Goal: Task Accomplishment & Management: Manage account settings

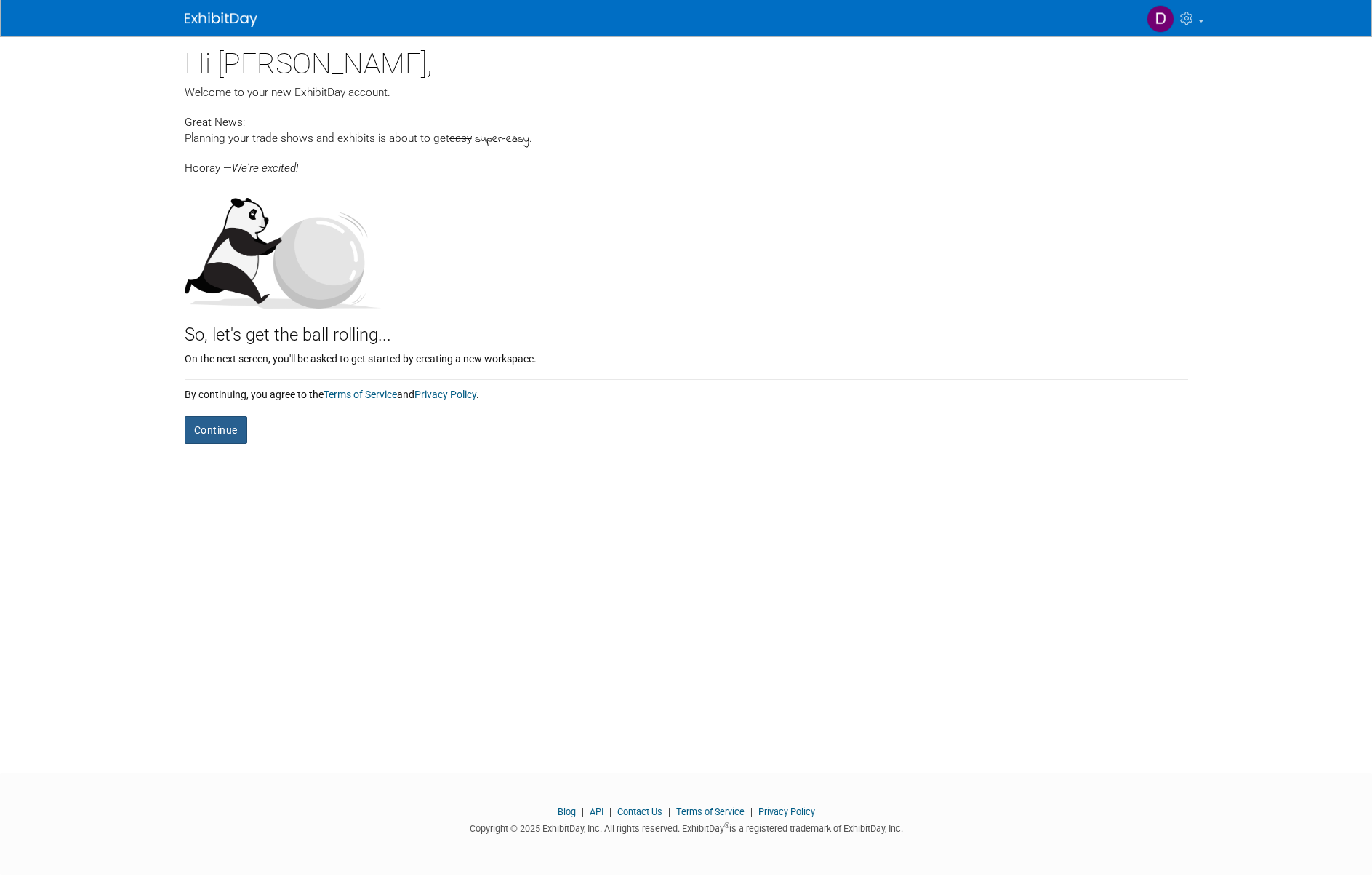
click at [207, 436] on button "Continue" at bounding box center [216, 430] width 62 height 28
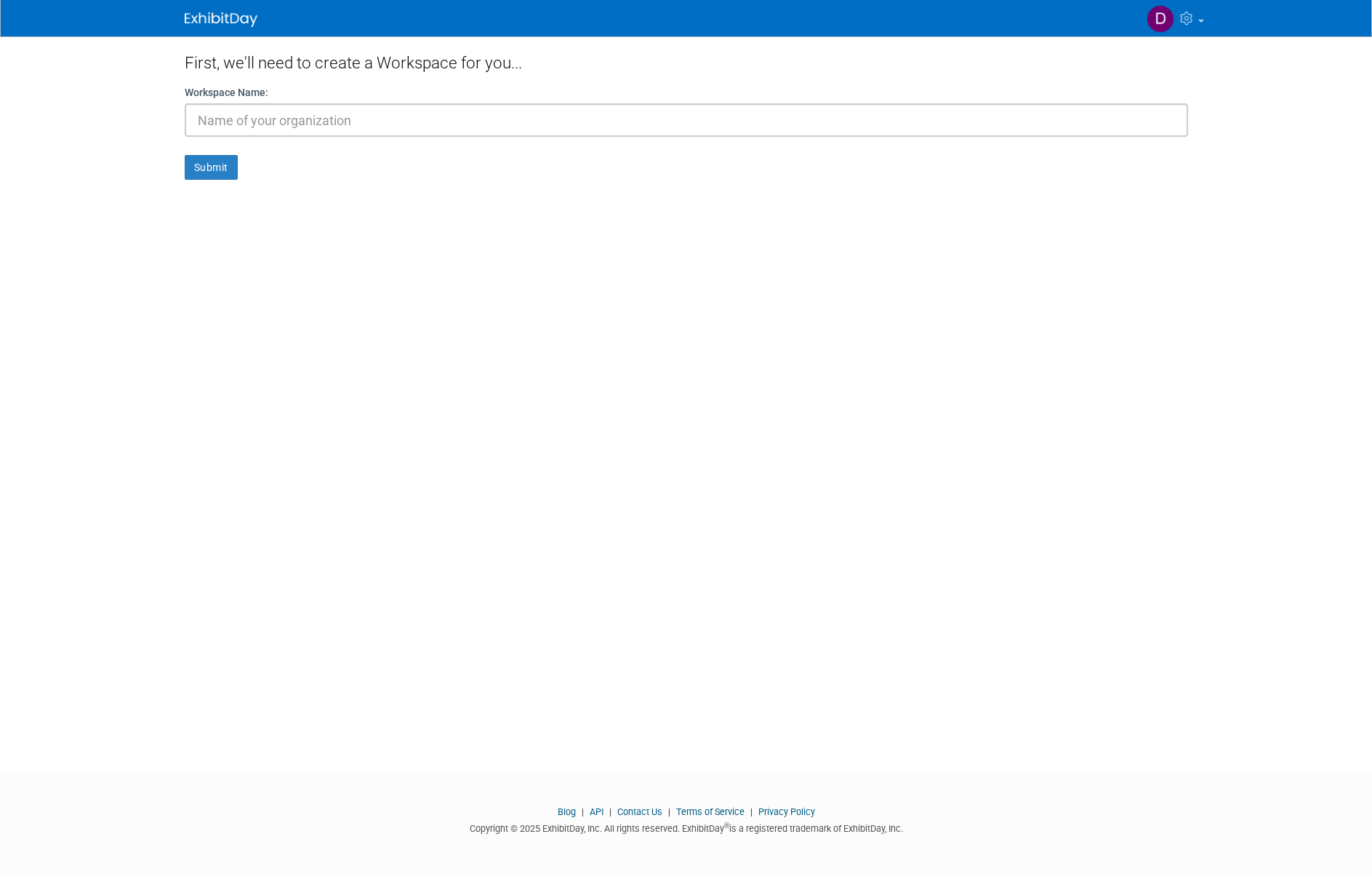
click at [306, 123] on input "text" at bounding box center [686, 120] width 1004 height 34
type input "[PERSON_NAME]"
click at [225, 161] on button "Submit" at bounding box center [211, 168] width 53 height 25
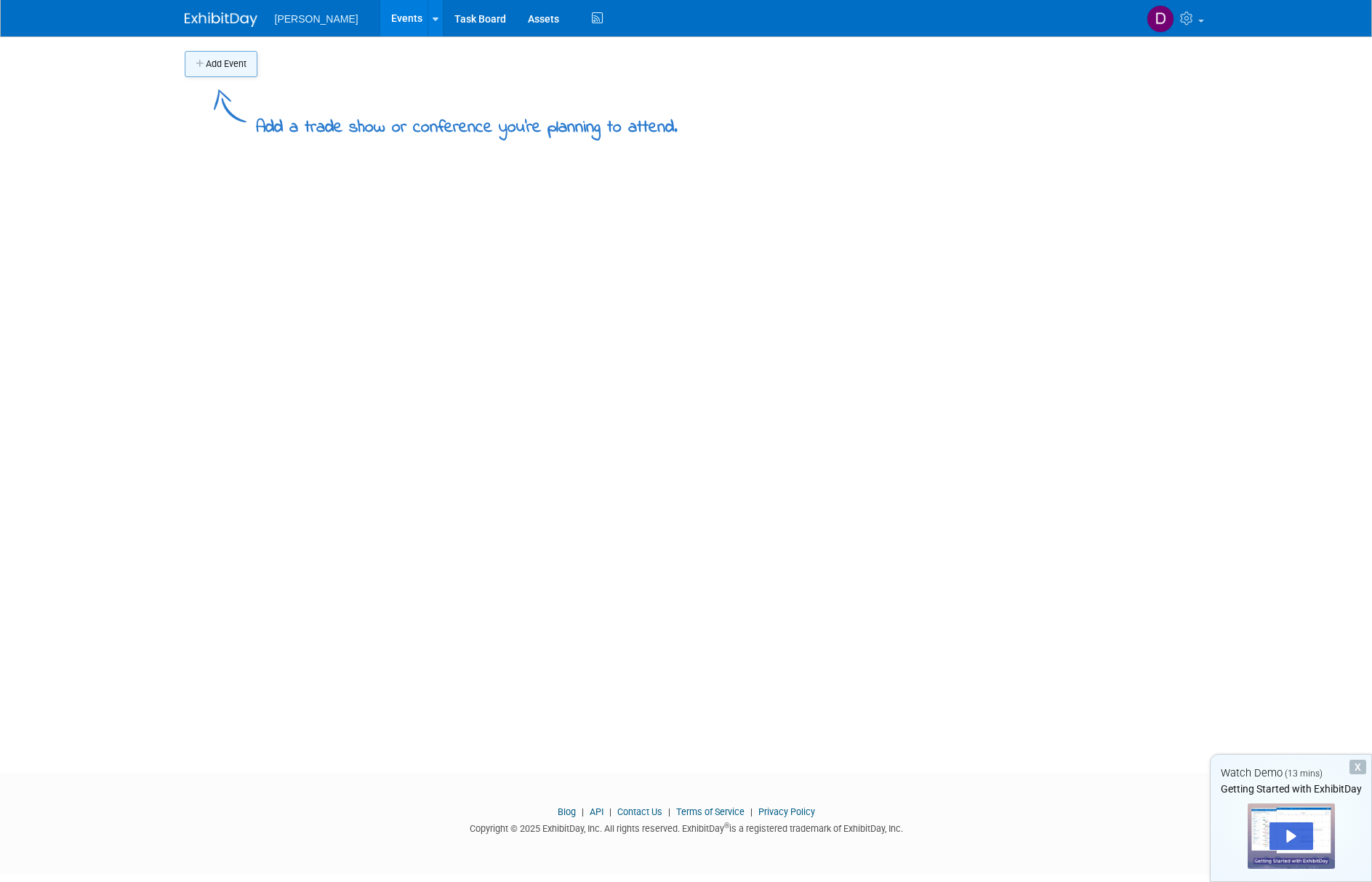
click at [223, 62] on button "Add Event" at bounding box center [221, 63] width 73 height 26
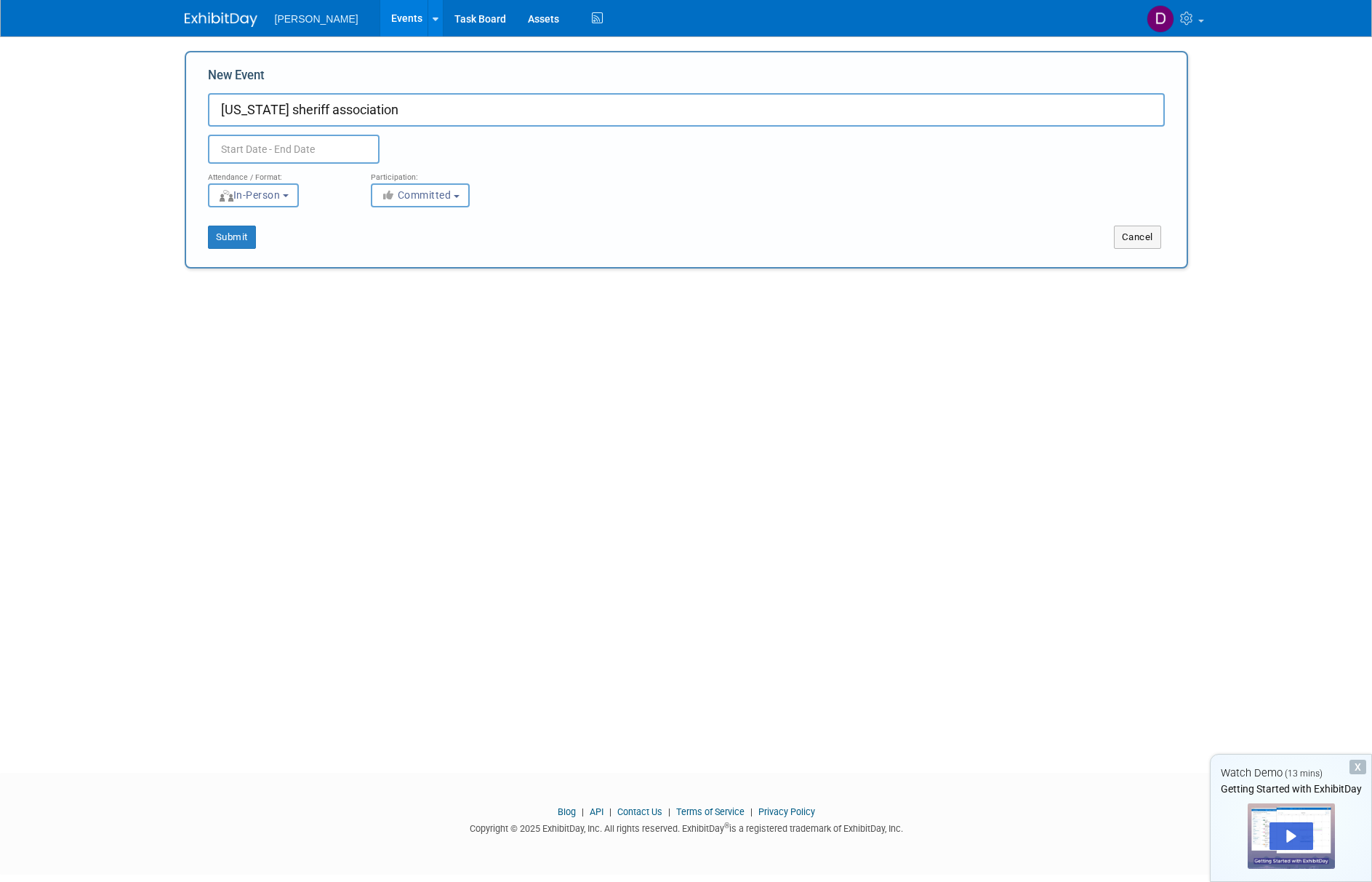
type input "[US_STATE] sheriff association"
click at [293, 154] on input "text" at bounding box center [293, 149] width 171 height 29
click at [409, 183] on span at bounding box center [415, 181] width 26 height 25
select select "10"
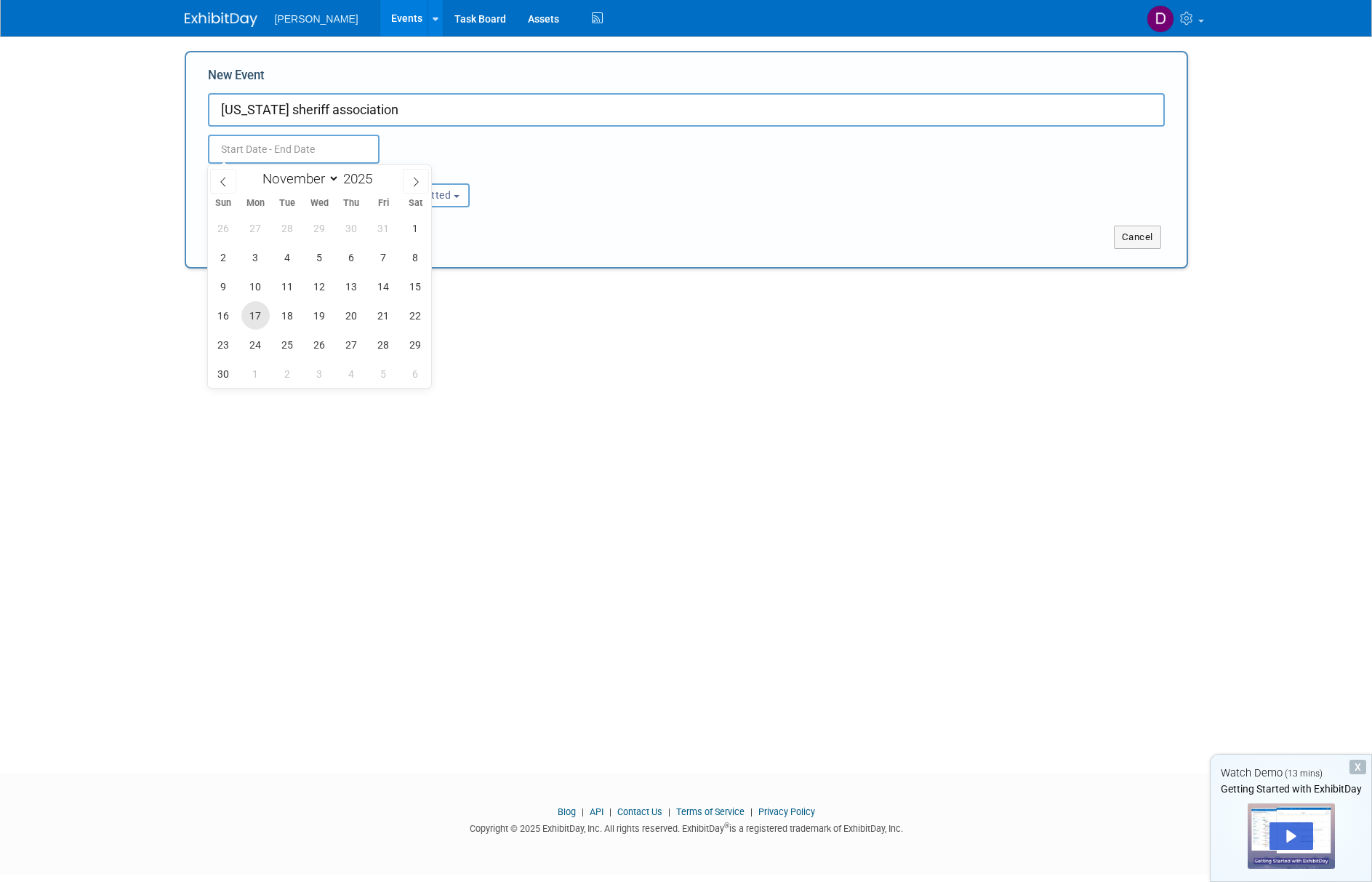
click at [260, 309] on span "17" at bounding box center [256, 316] width 29 height 29
click at [327, 319] on span "19" at bounding box center [320, 316] width 29 height 29
type input "Nov 17, 2025 to Nov 19, 2025"
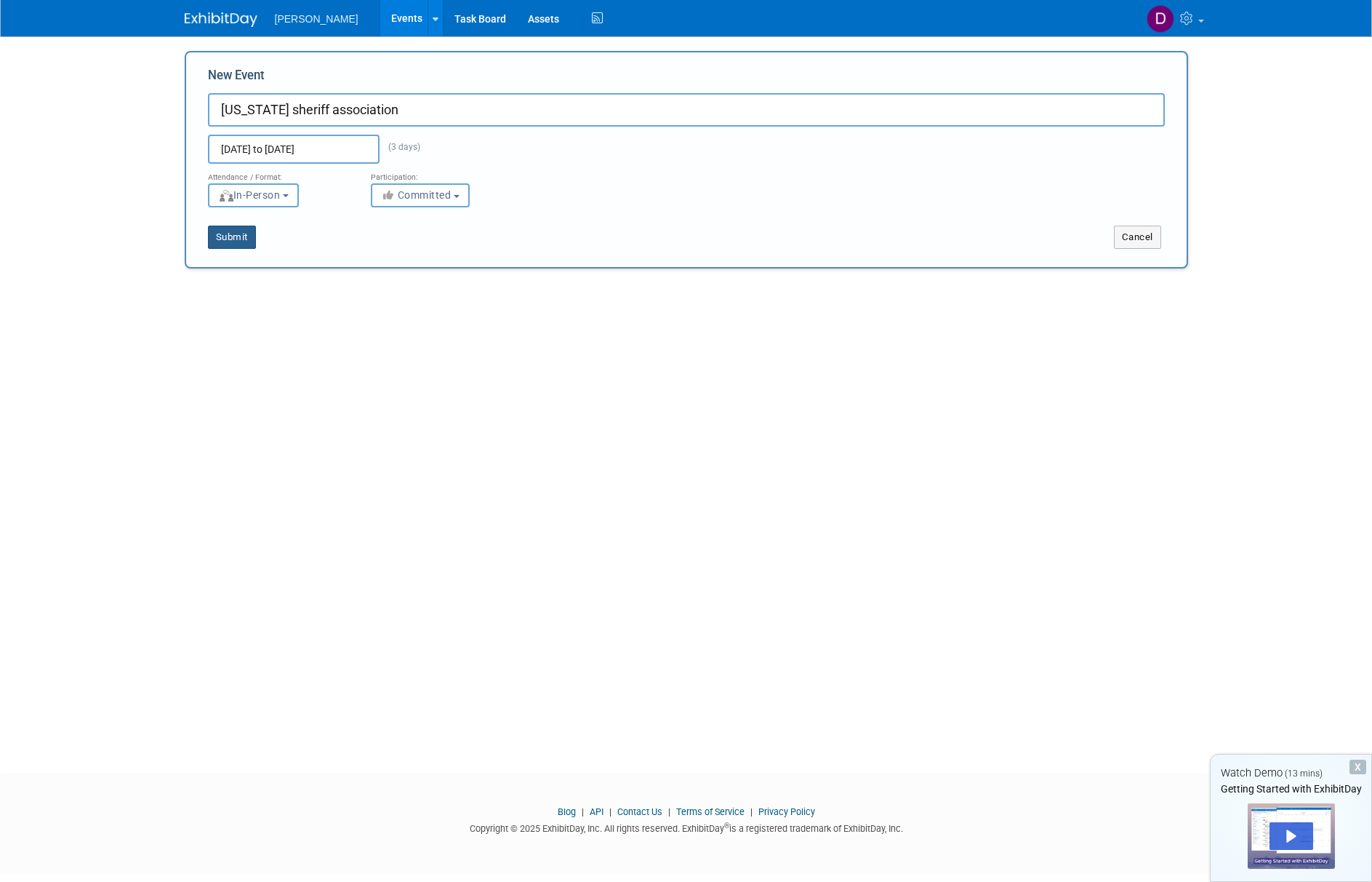
click at [223, 239] on button "Submit" at bounding box center [232, 237] width 48 height 23
type input "florida sheriff association"
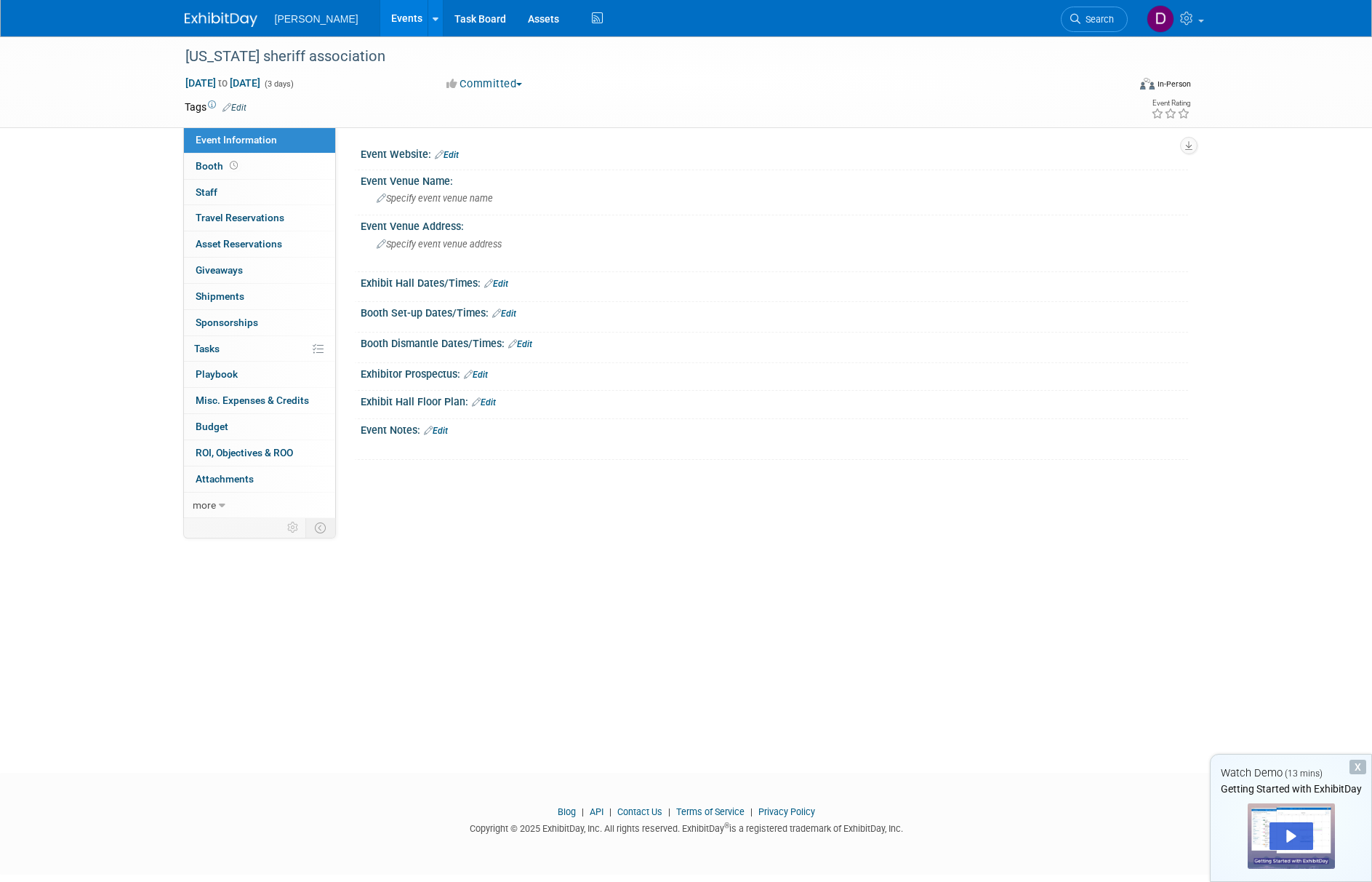
click at [456, 154] on link "Edit" at bounding box center [447, 154] width 24 height 10
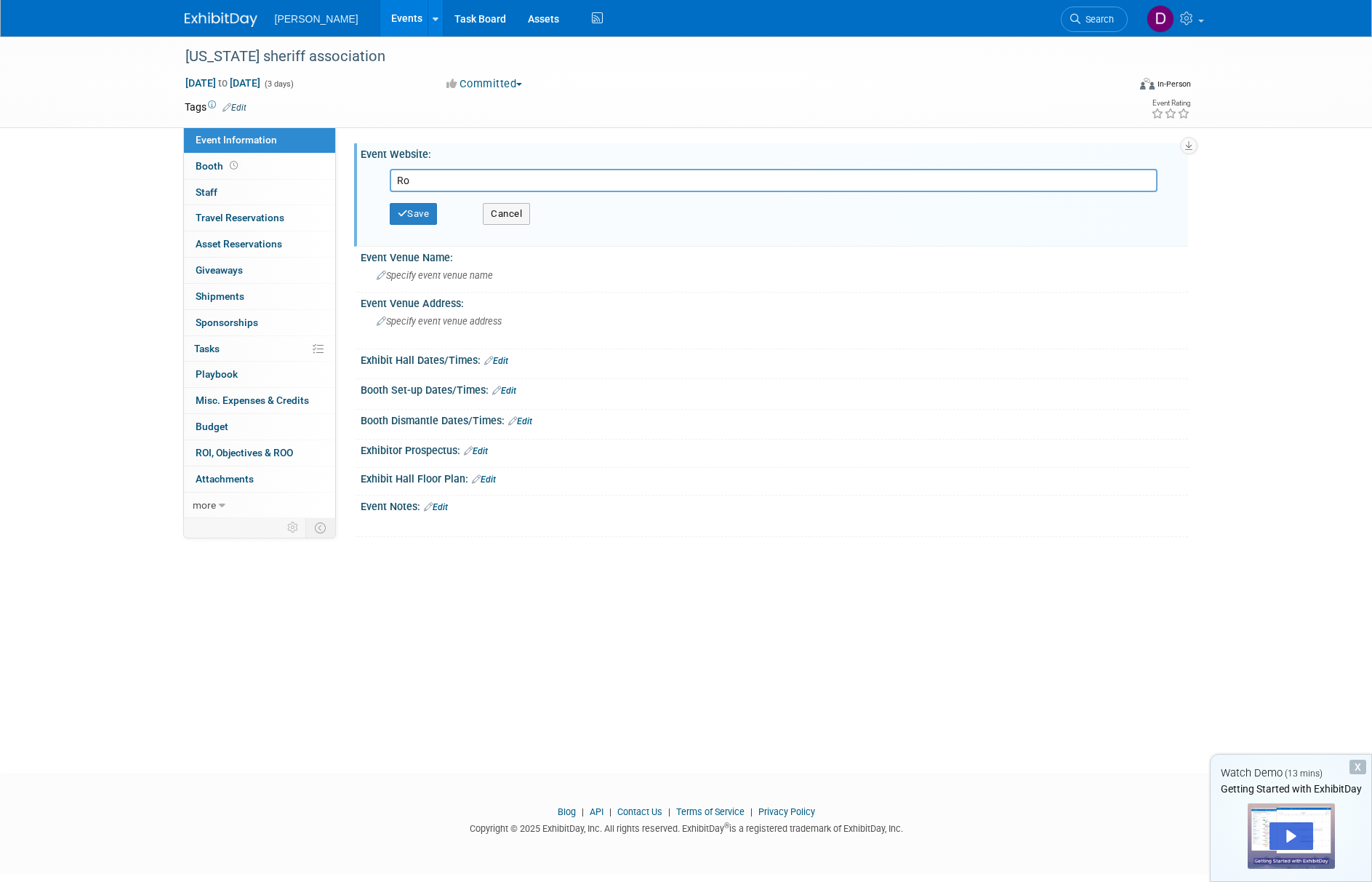
type input "R"
click at [225, 171] on span "Booth" at bounding box center [218, 165] width 45 height 12
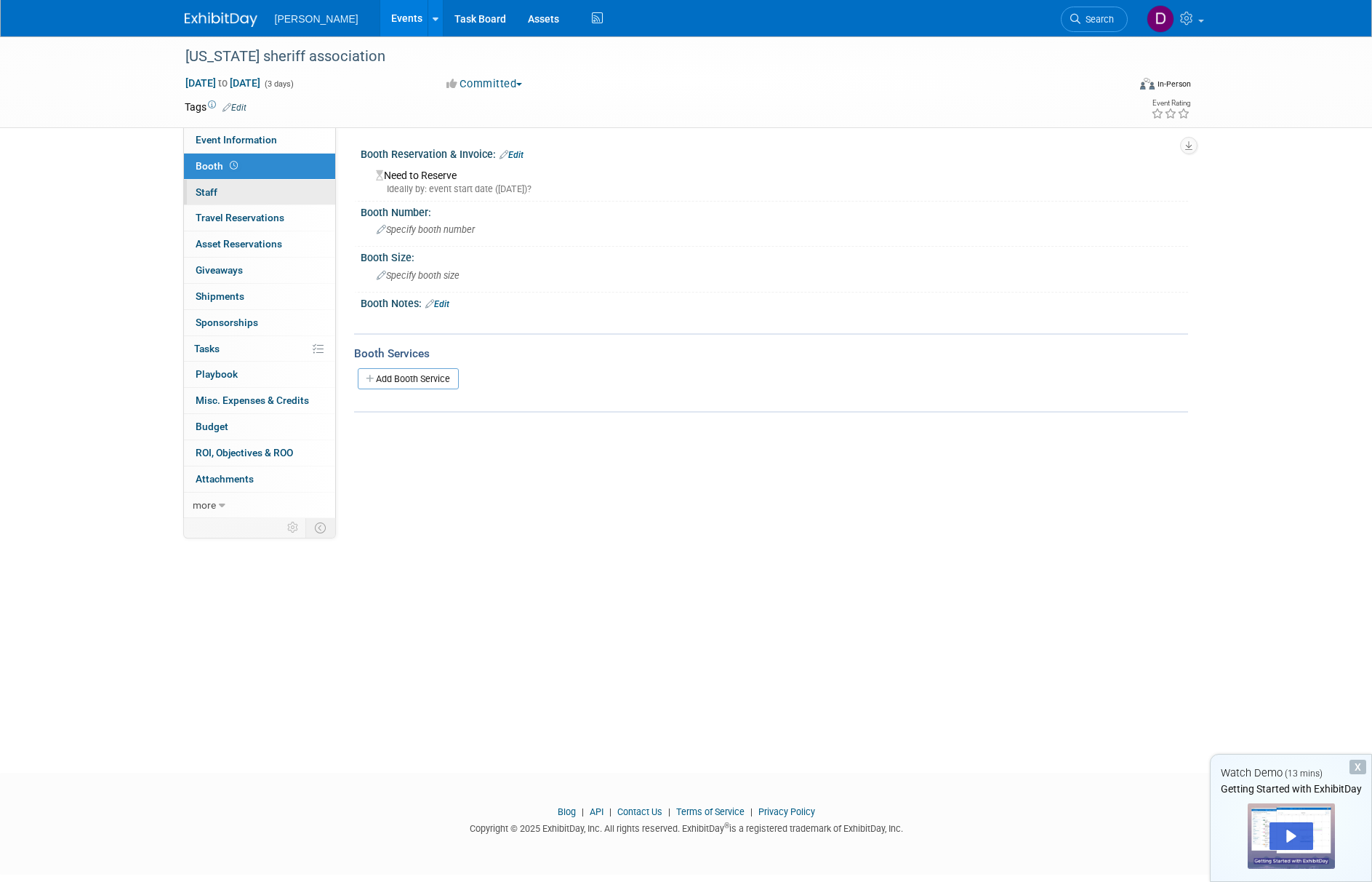
click at [223, 185] on link "0 Staff 0" at bounding box center [259, 192] width 152 height 26
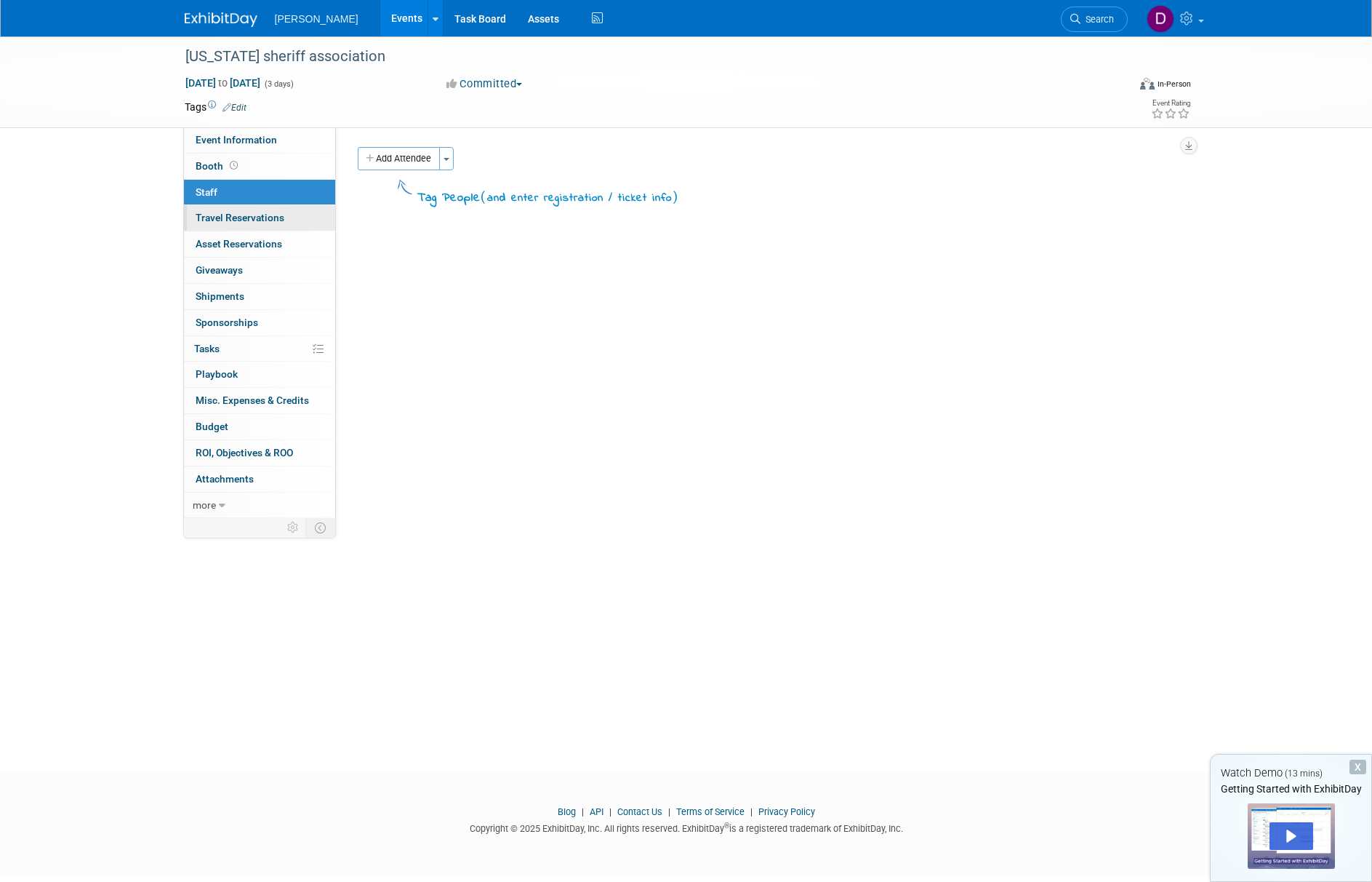
click at [226, 210] on link "0 Travel Reservations 0" at bounding box center [259, 218] width 152 height 26
click at [226, 240] on span "Asset Reservations 0" at bounding box center [238, 243] width 86 height 12
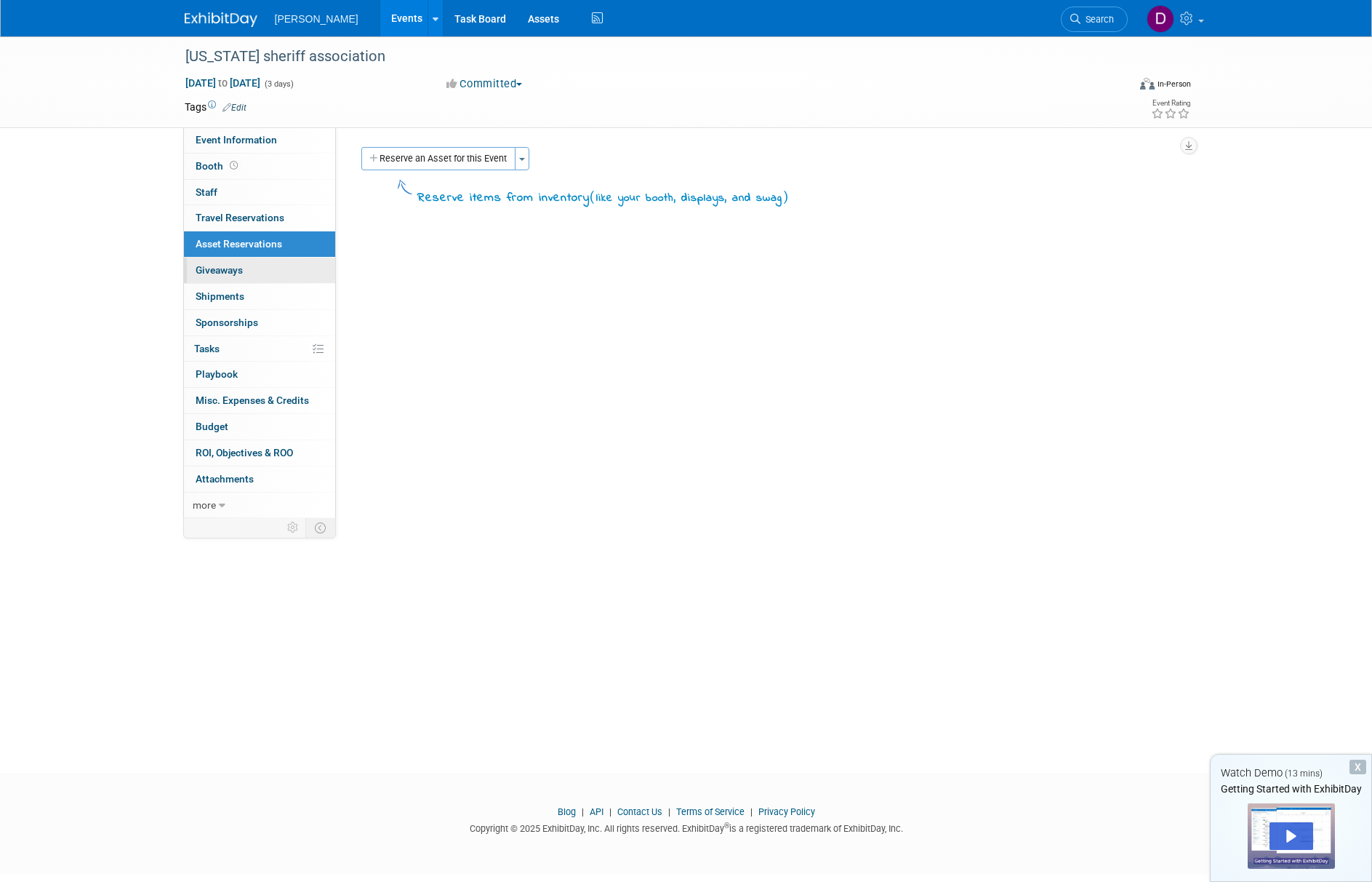
click at [203, 267] on span "Giveaways 0" at bounding box center [218, 269] width 47 height 12
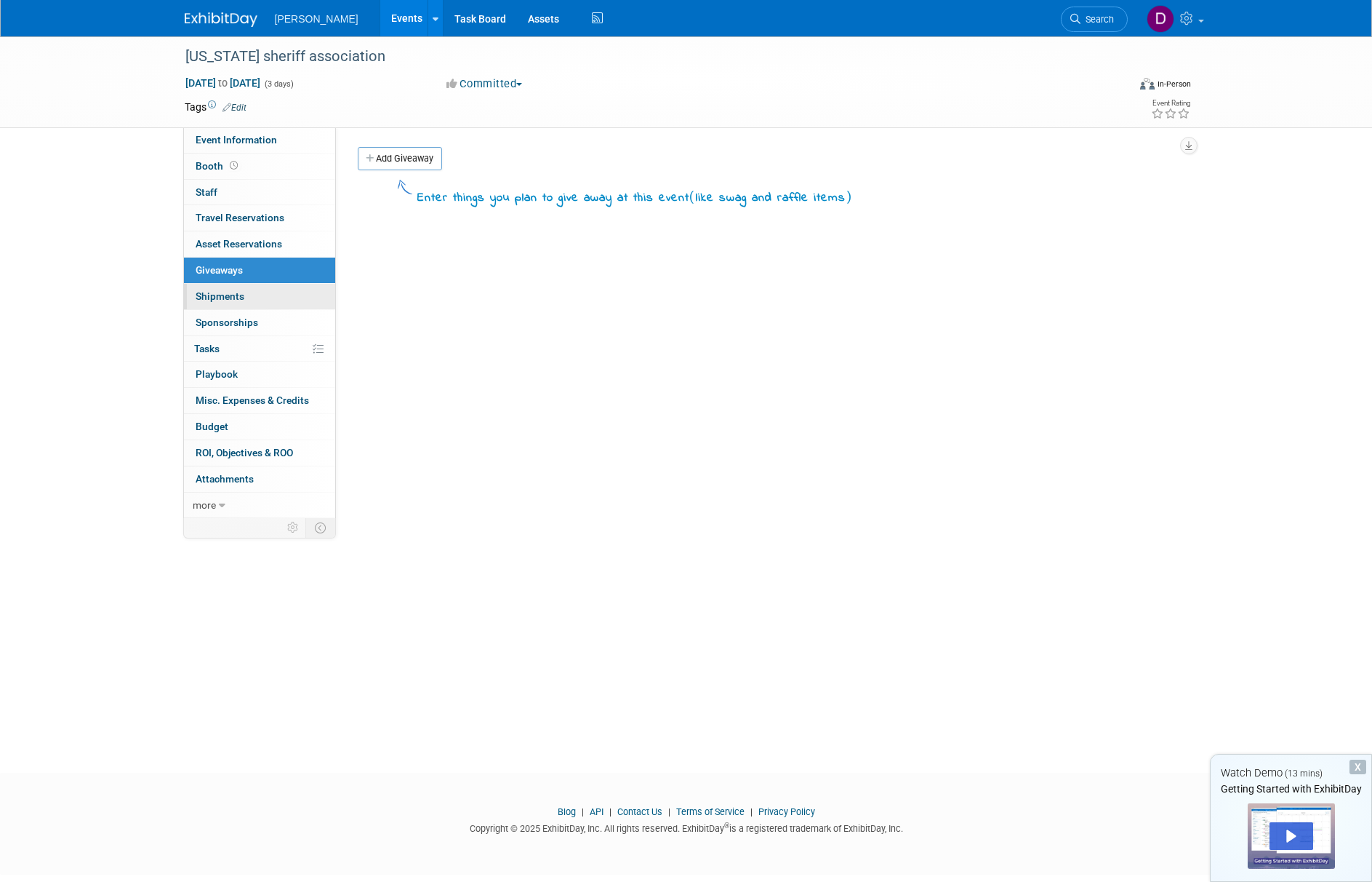
click at [210, 293] on span "Shipments 0" at bounding box center [219, 295] width 49 height 12
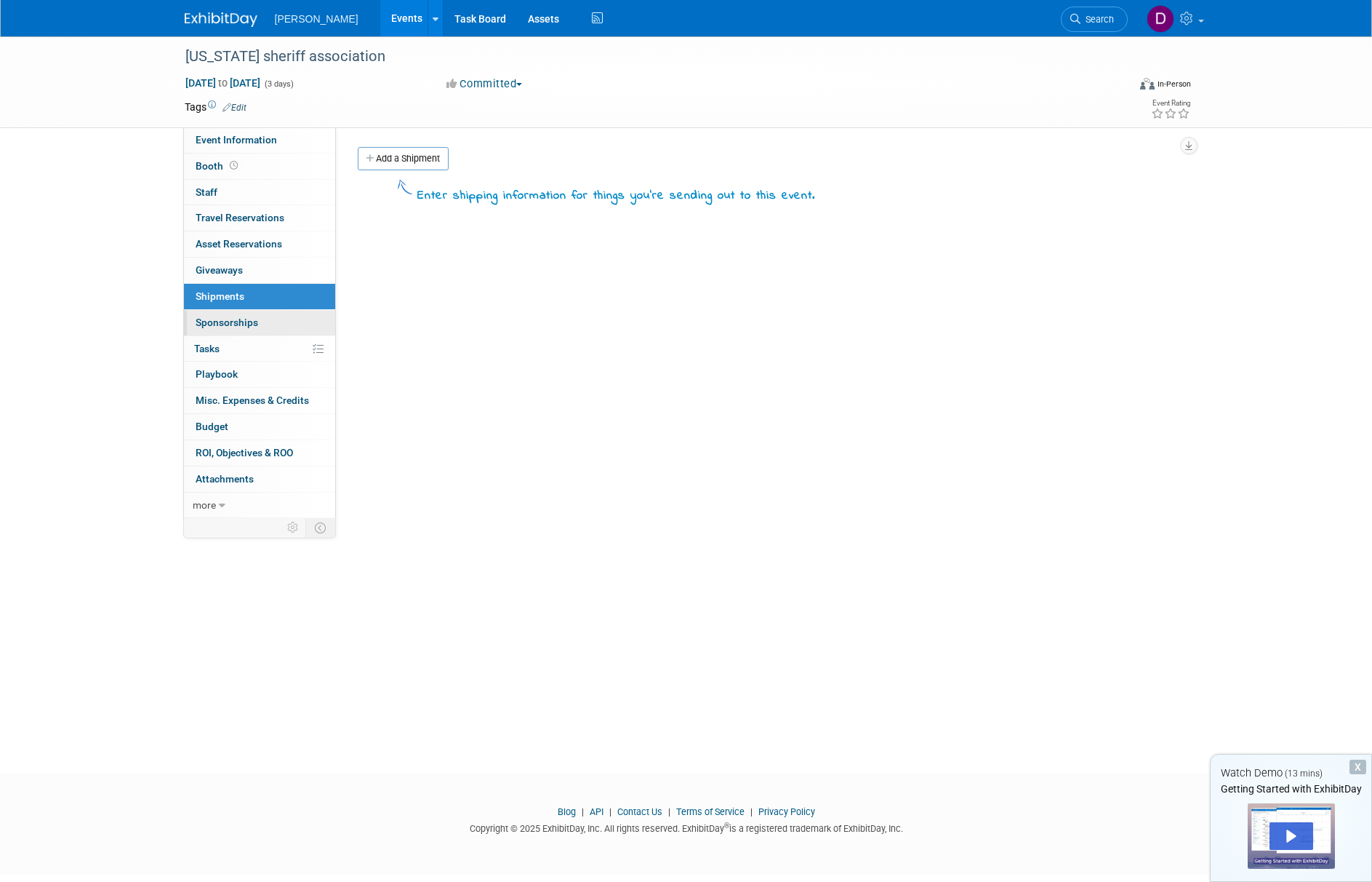
click at [215, 311] on link "0 Sponsorships 0" at bounding box center [259, 322] width 152 height 26
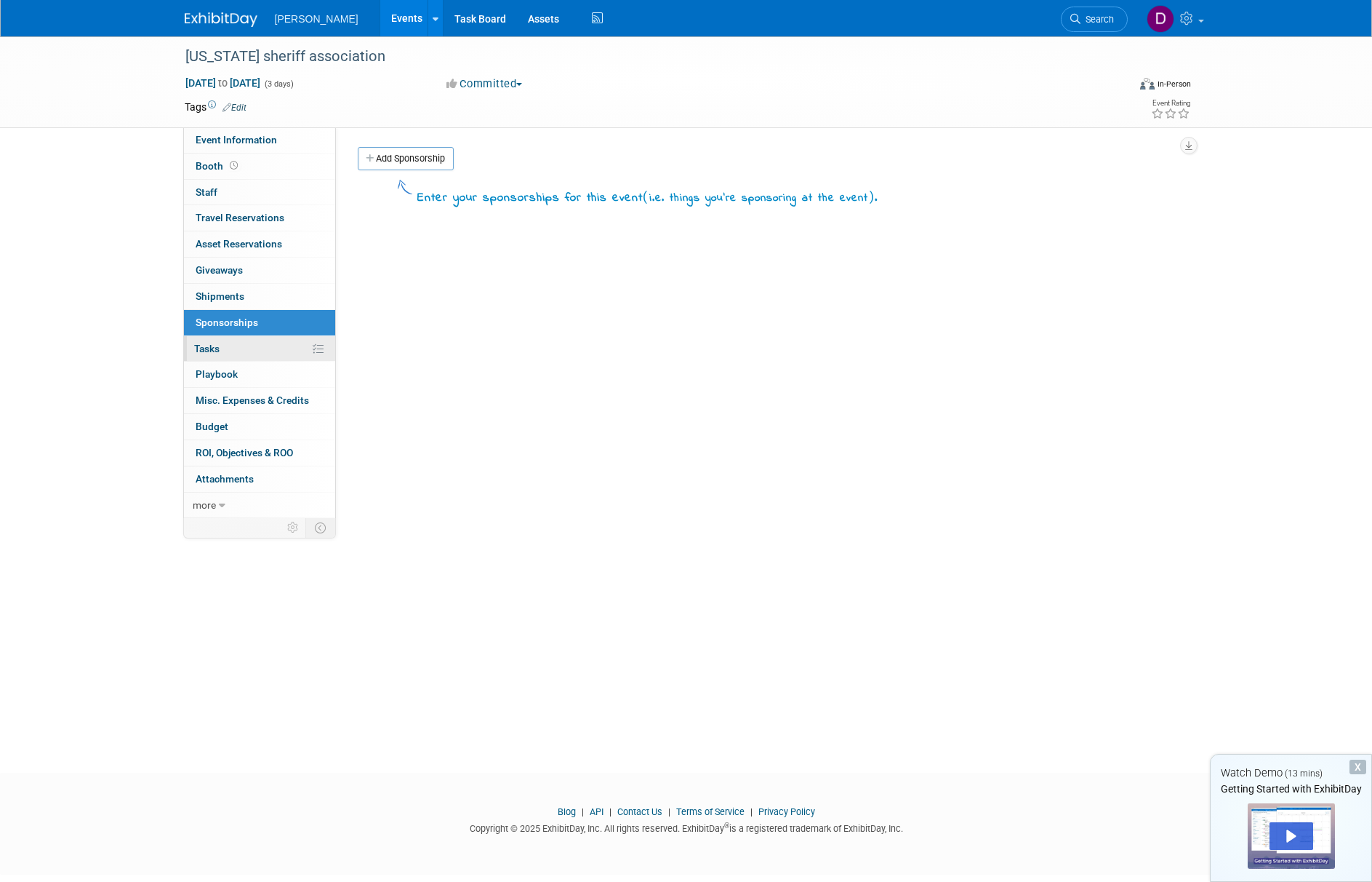
click at [218, 339] on link "0% Tasks 0%" at bounding box center [259, 349] width 152 height 26
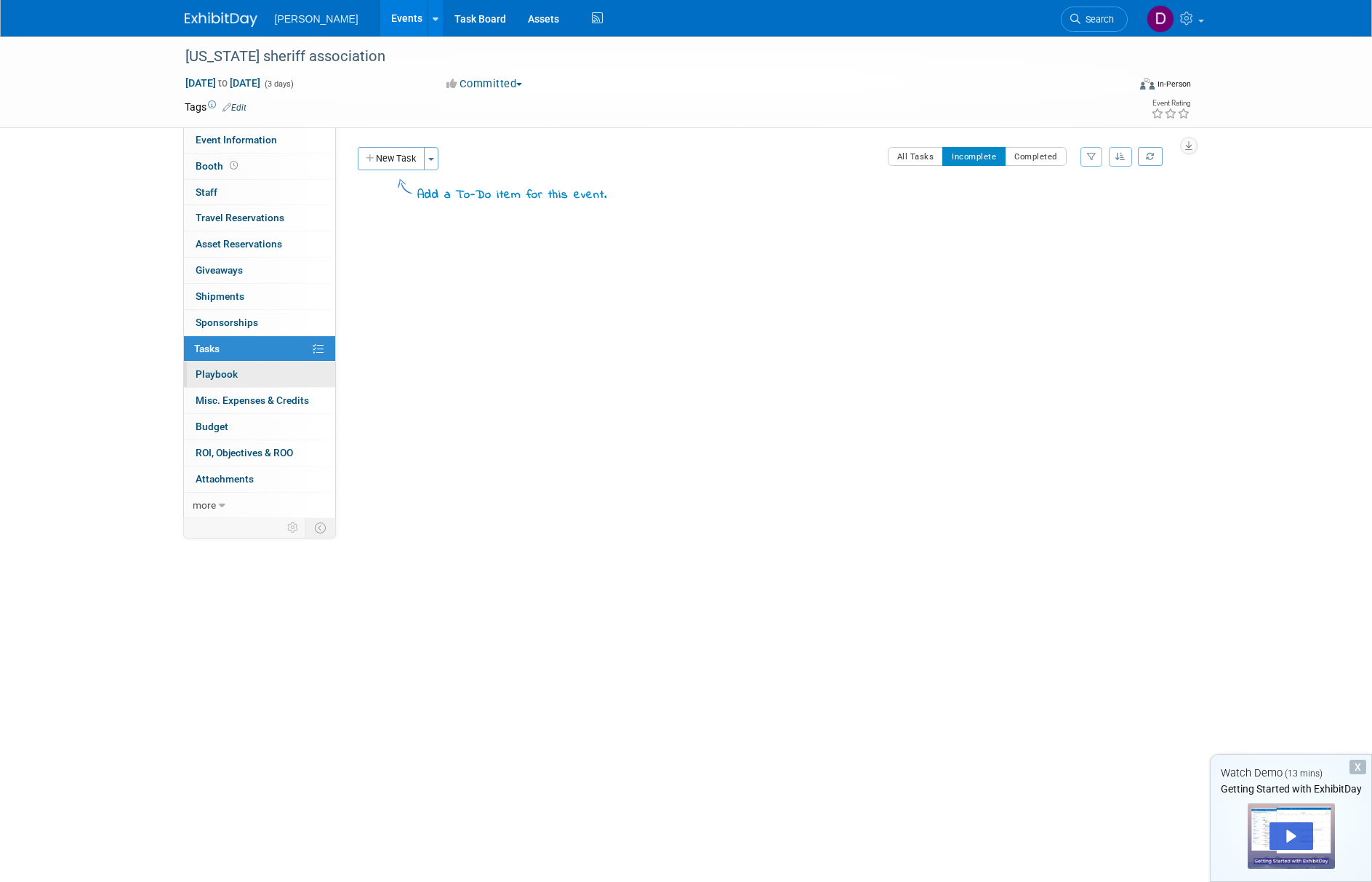
click at [224, 379] on span "Playbook 0" at bounding box center [216, 374] width 42 height 12
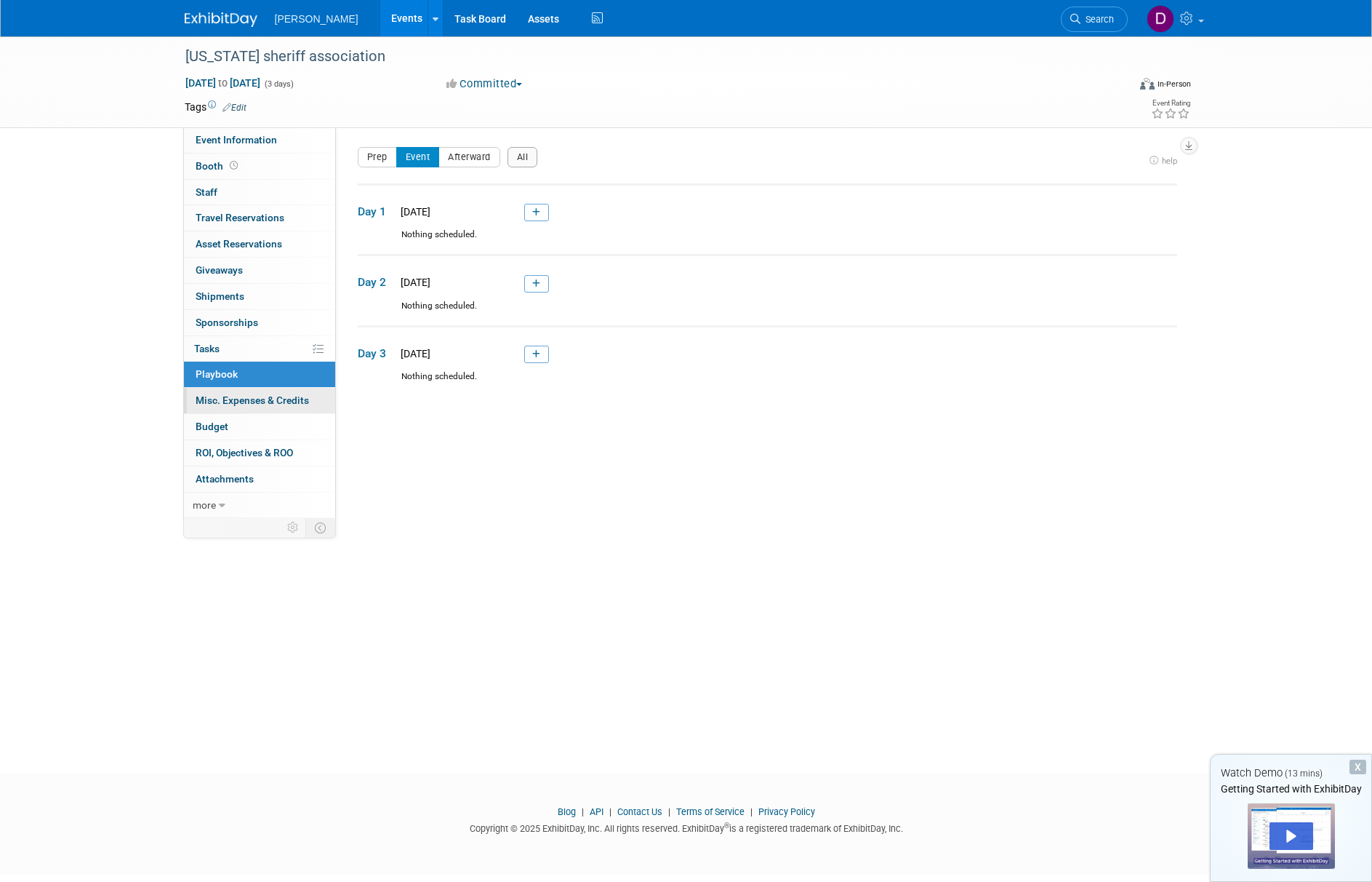
click at [223, 396] on span "Misc. Expenses & Credits 0" at bounding box center [251, 400] width 113 height 12
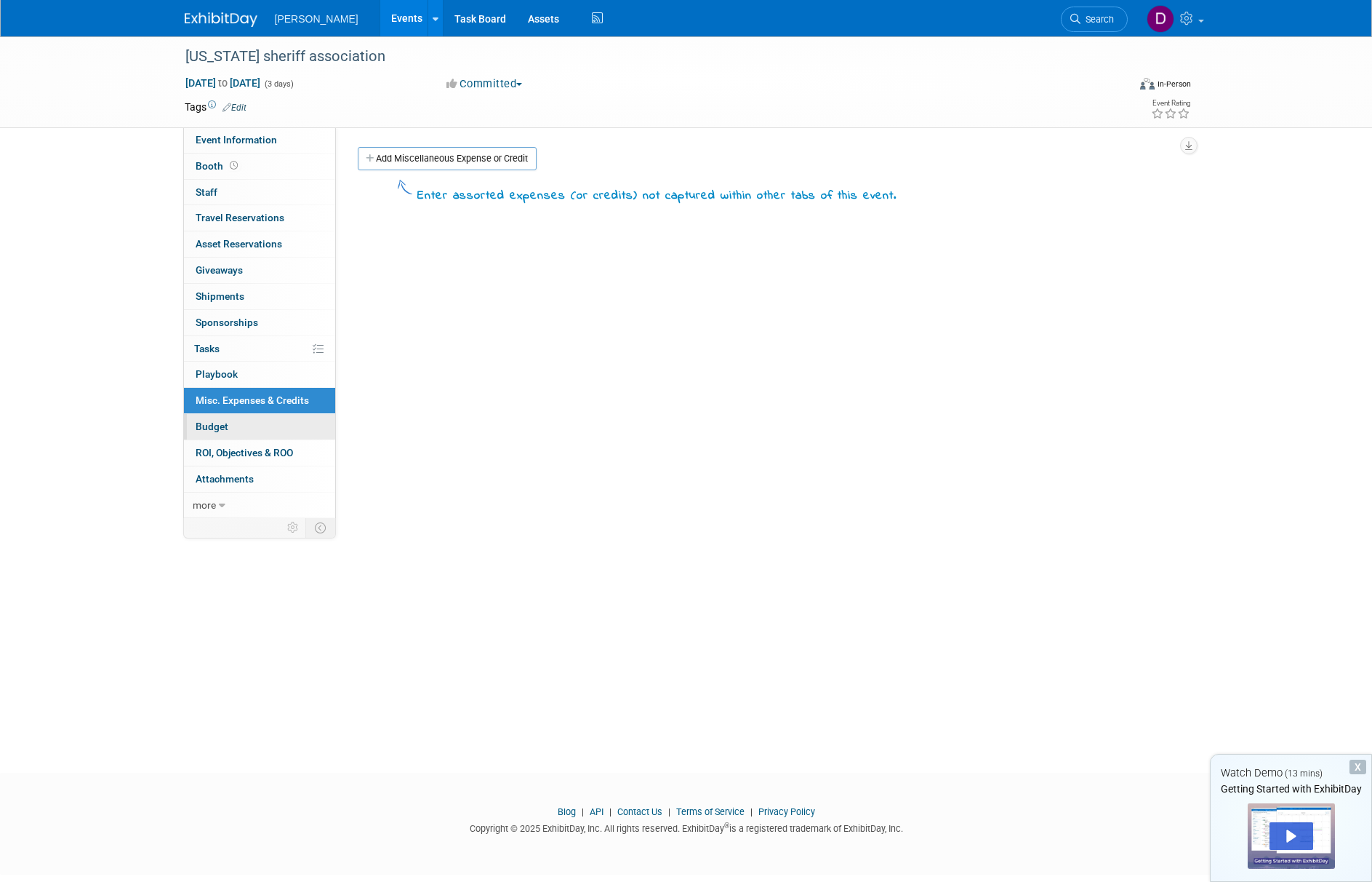
click at [220, 425] on span "Budget" at bounding box center [211, 425] width 33 height 12
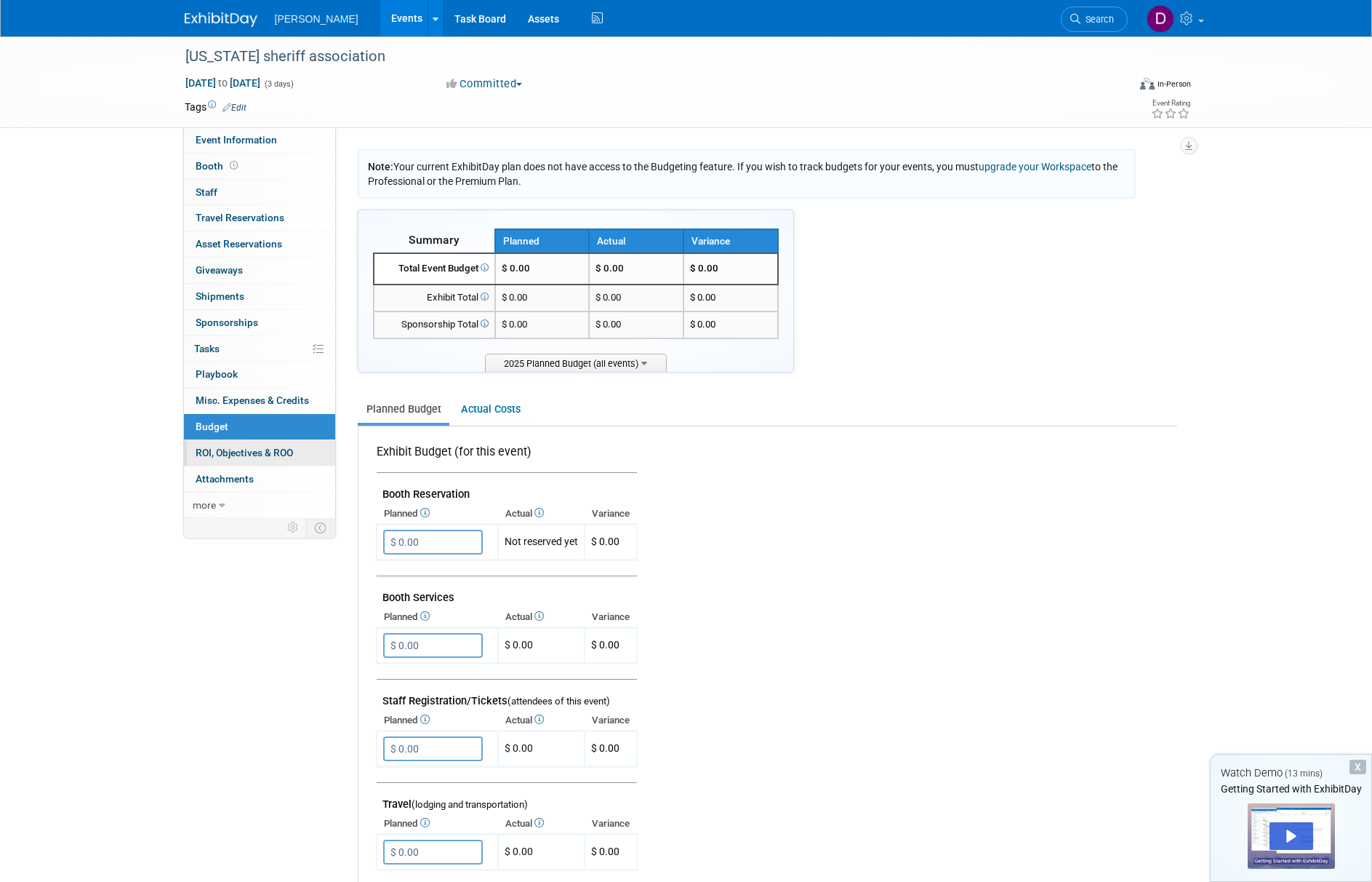
click at [213, 449] on span "ROI, Objectives & ROO 0" at bounding box center [243, 452] width 97 height 12
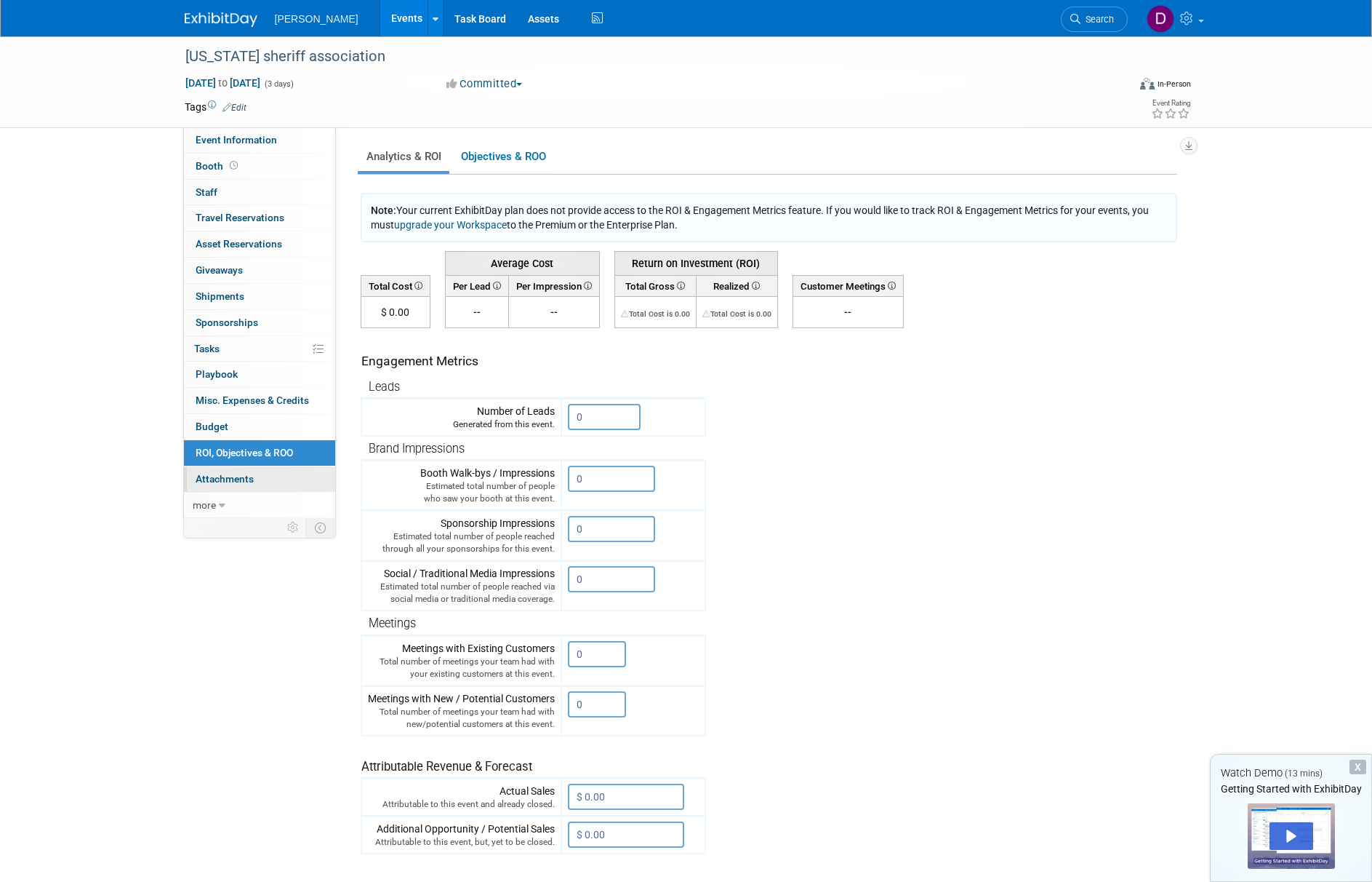
click at [218, 474] on span "Attachments 0" at bounding box center [224, 478] width 58 height 12
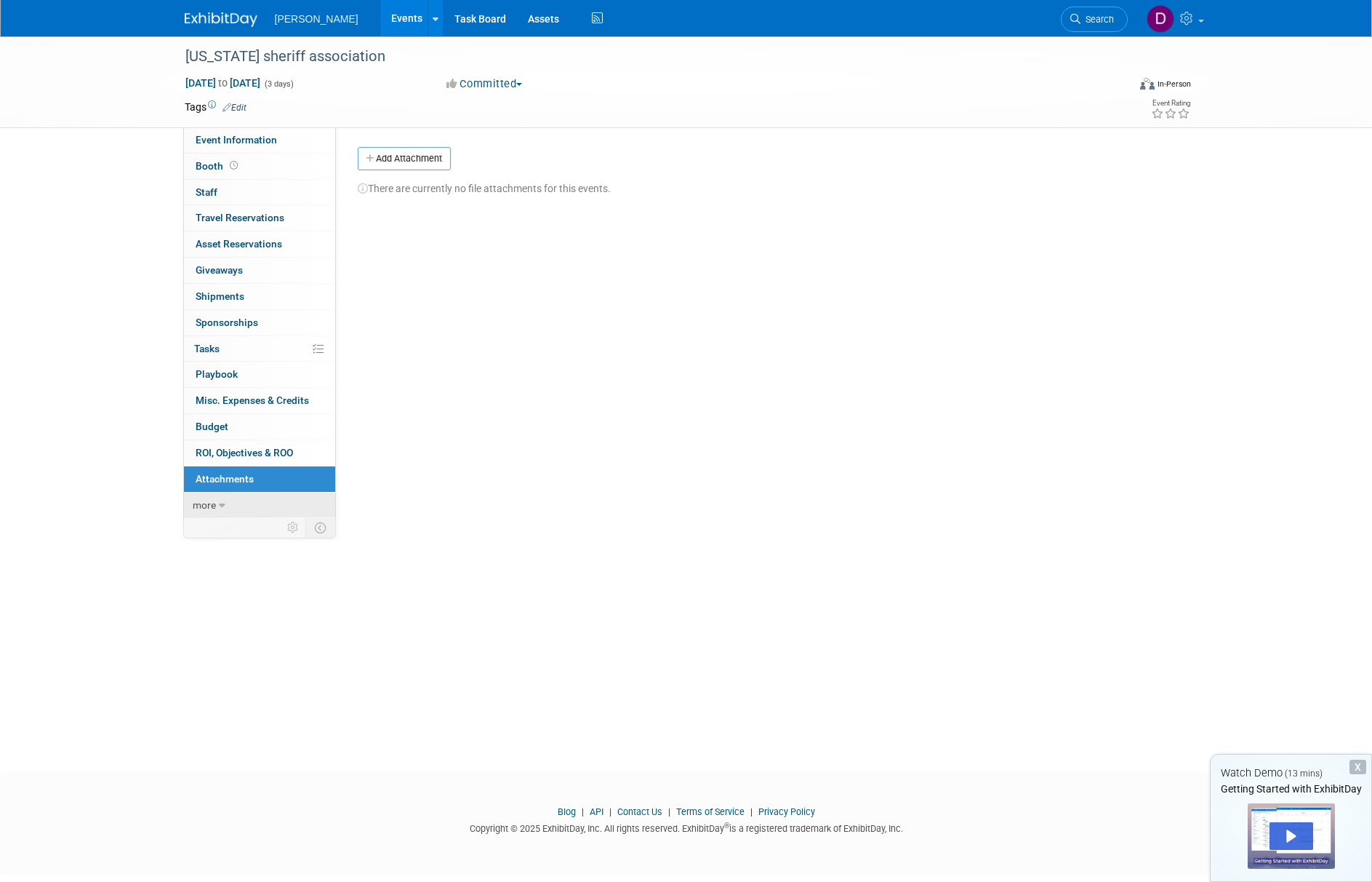
click at [215, 507] on span "more" at bounding box center [204, 505] width 23 height 12
click at [226, 527] on span "Event Binder (.pdf export)" at bounding box center [253, 530] width 116 height 12
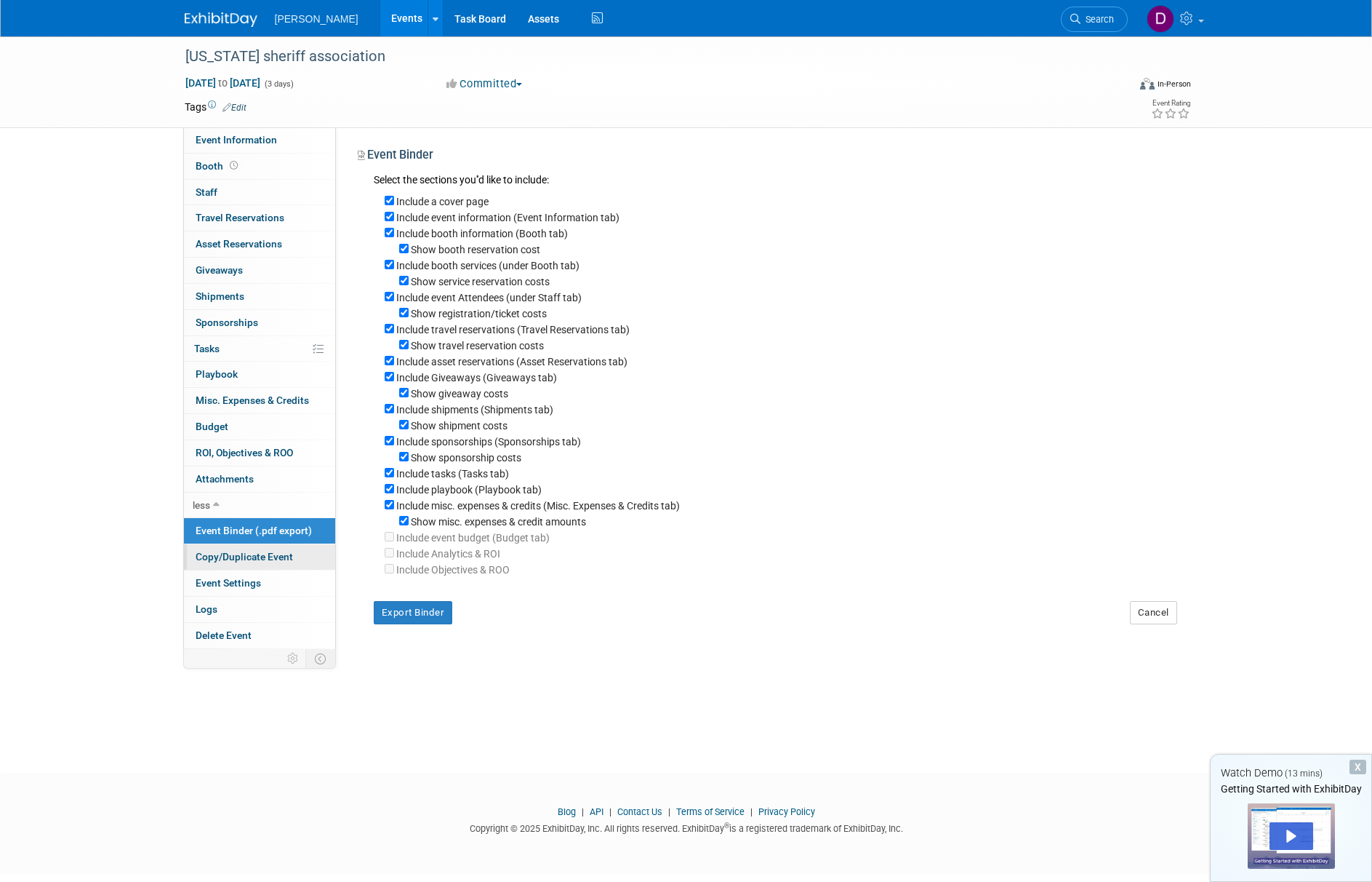
click at [222, 552] on span "Copy/Duplicate Event" at bounding box center [243, 556] width 97 height 12
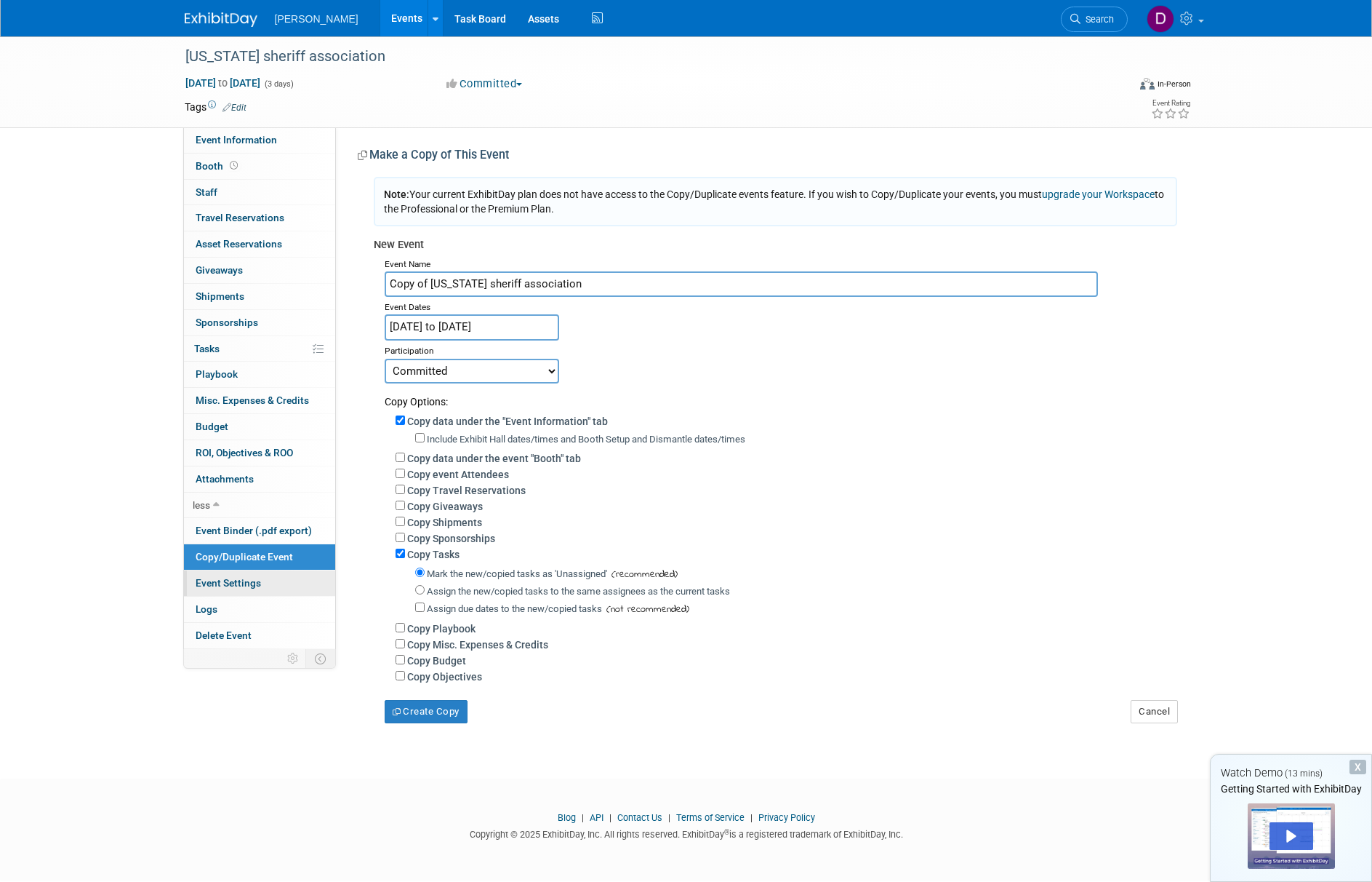
click at [239, 578] on span "Event Settings" at bounding box center [227, 582] width 65 height 12
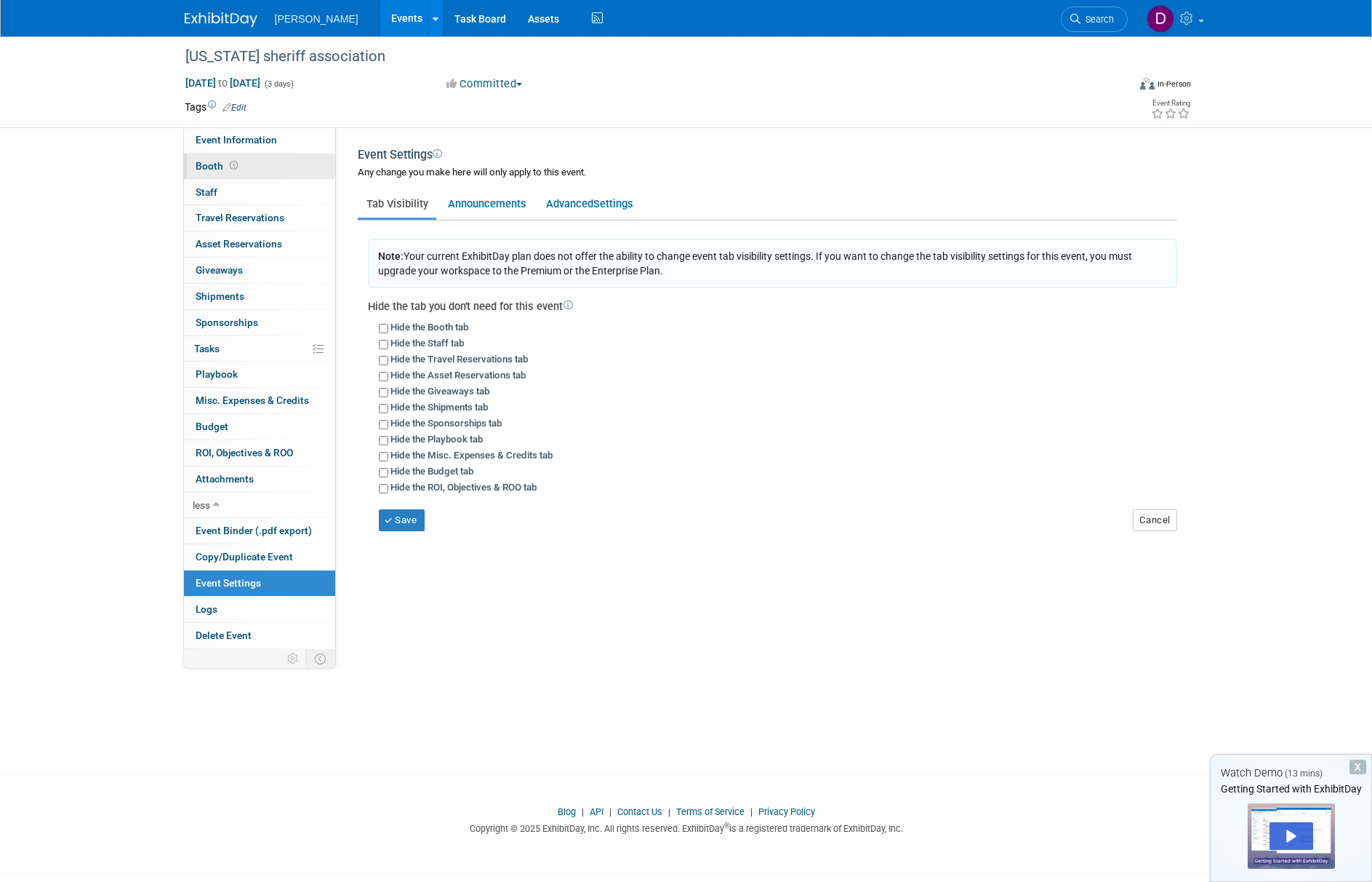
click at [201, 168] on span "Booth" at bounding box center [218, 165] width 45 height 12
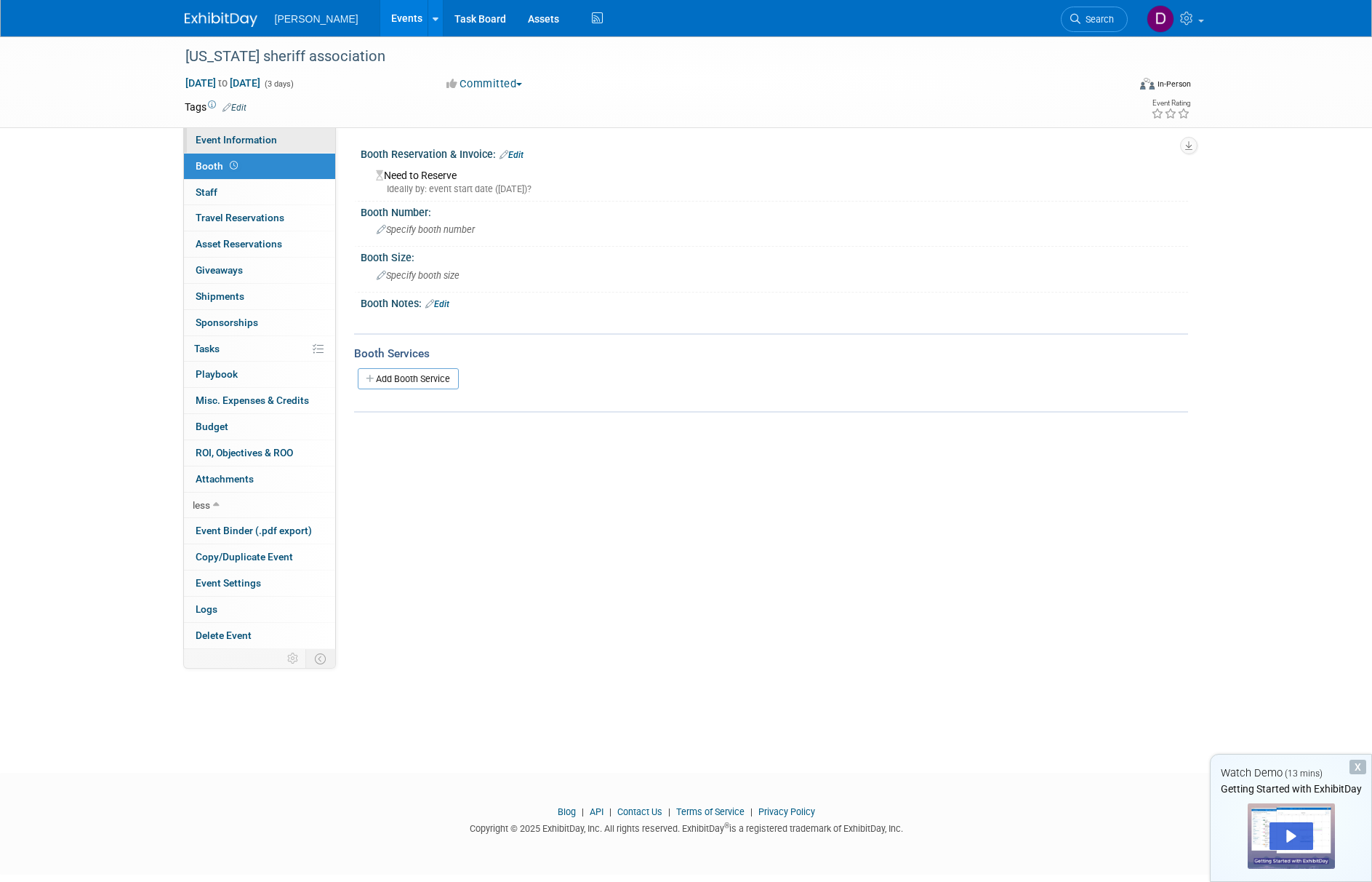
click at [218, 142] on span "Event Information" at bounding box center [235, 139] width 81 height 12
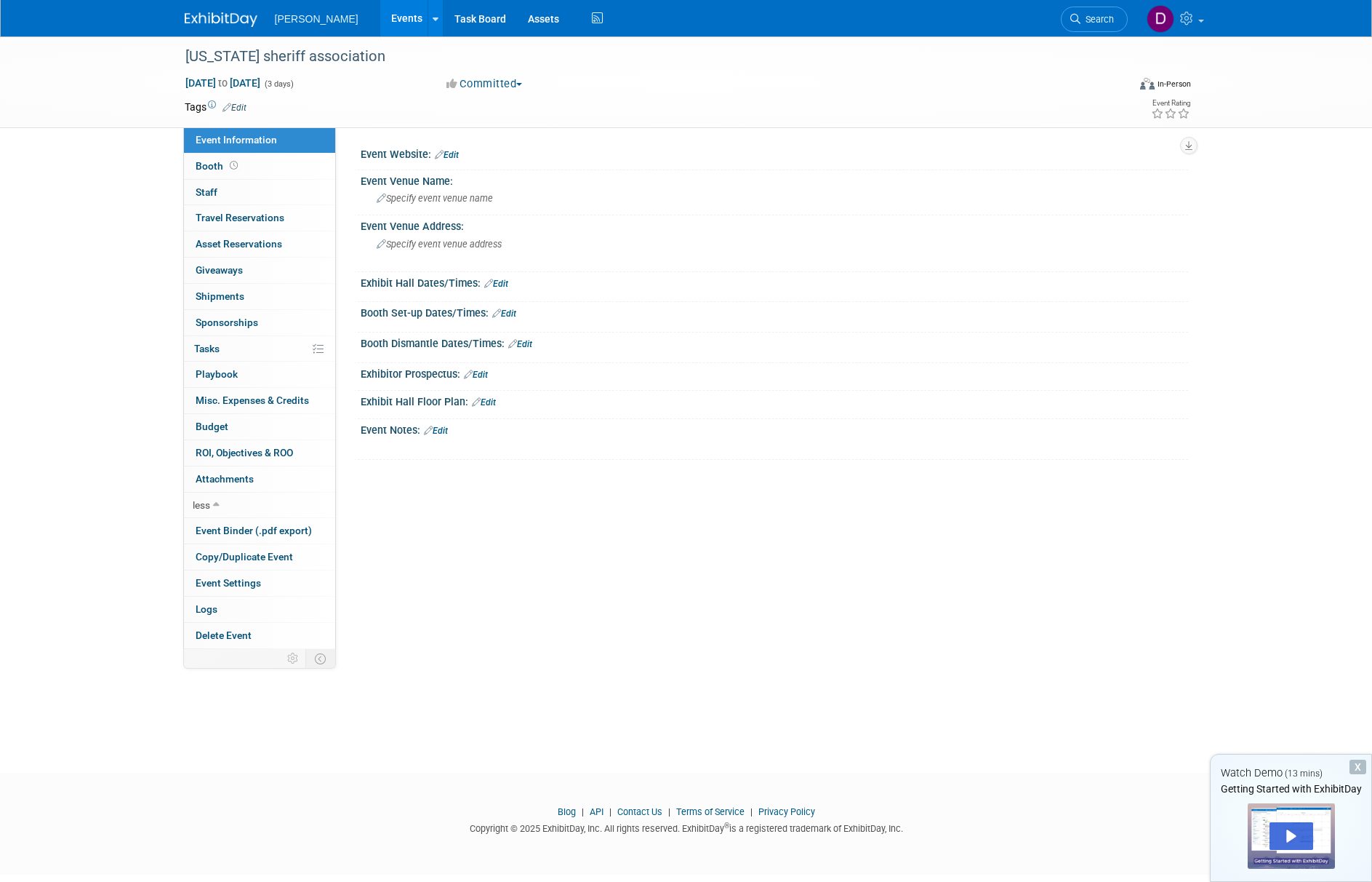
click at [456, 156] on link "Edit" at bounding box center [447, 154] width 24 height 10
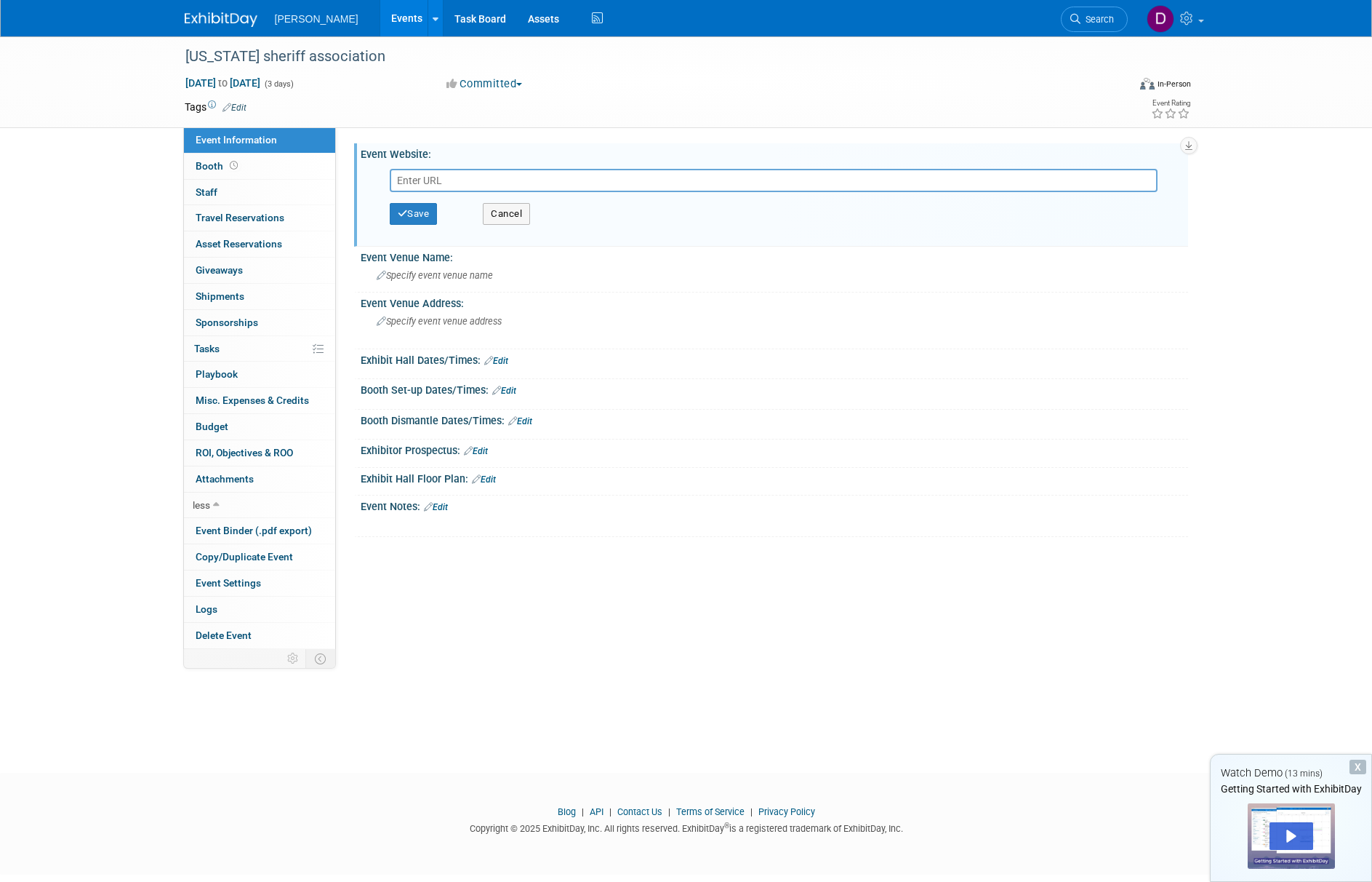
click at [506, 177] on input "text" at bounding box center [773, 180] width 768 height 23
type input "https://web.cvent.com/event/073a06e3-bb0f-4ea4-90d7-b83d7f888755/summary"
click at [423, 215] on button "Save" at bounding box center [414, 214] width 48 height 21
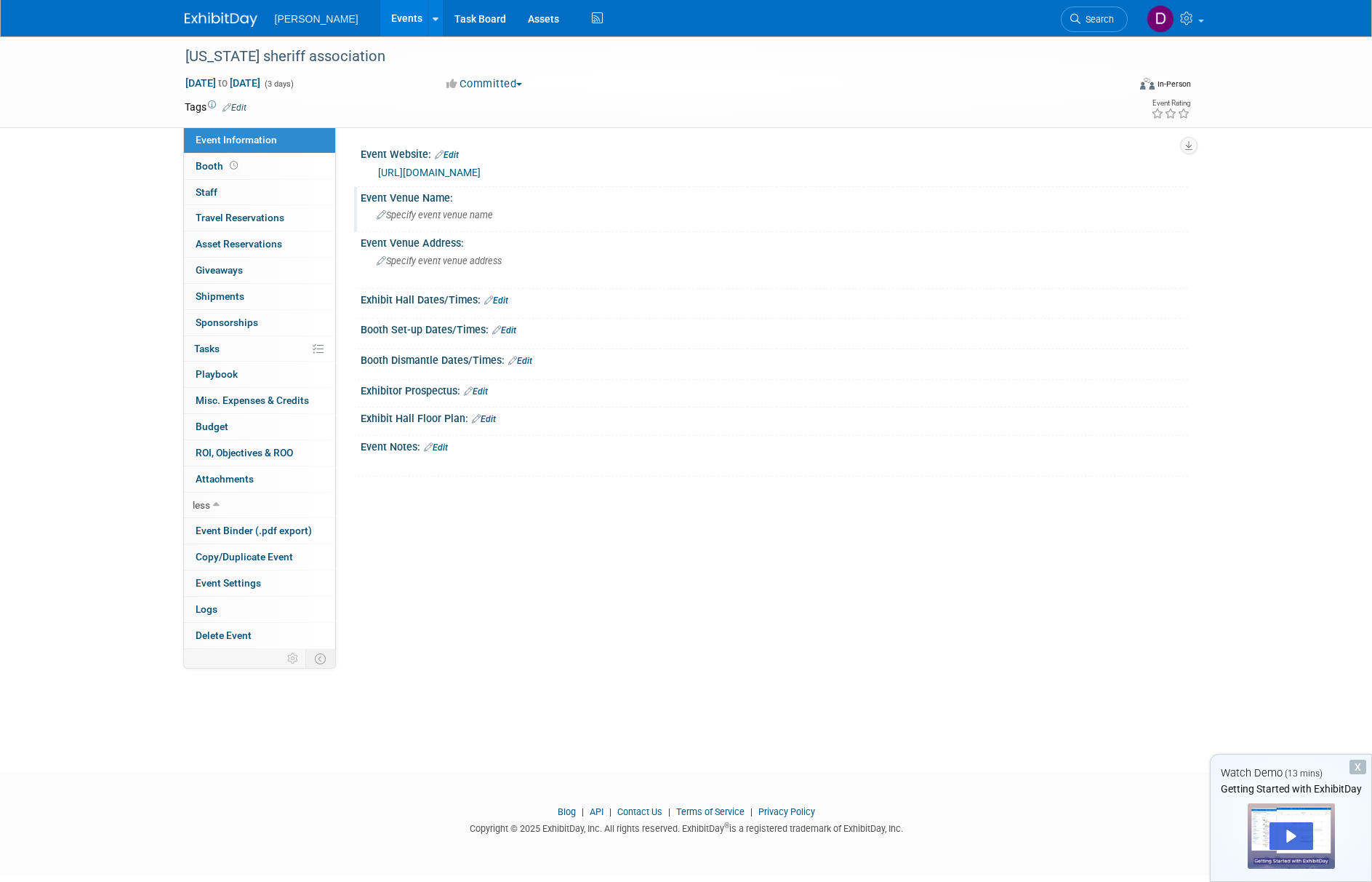
click at [458, 213] on span "Specify event venue name" at bounding box center [434, 215] width 116 height 11
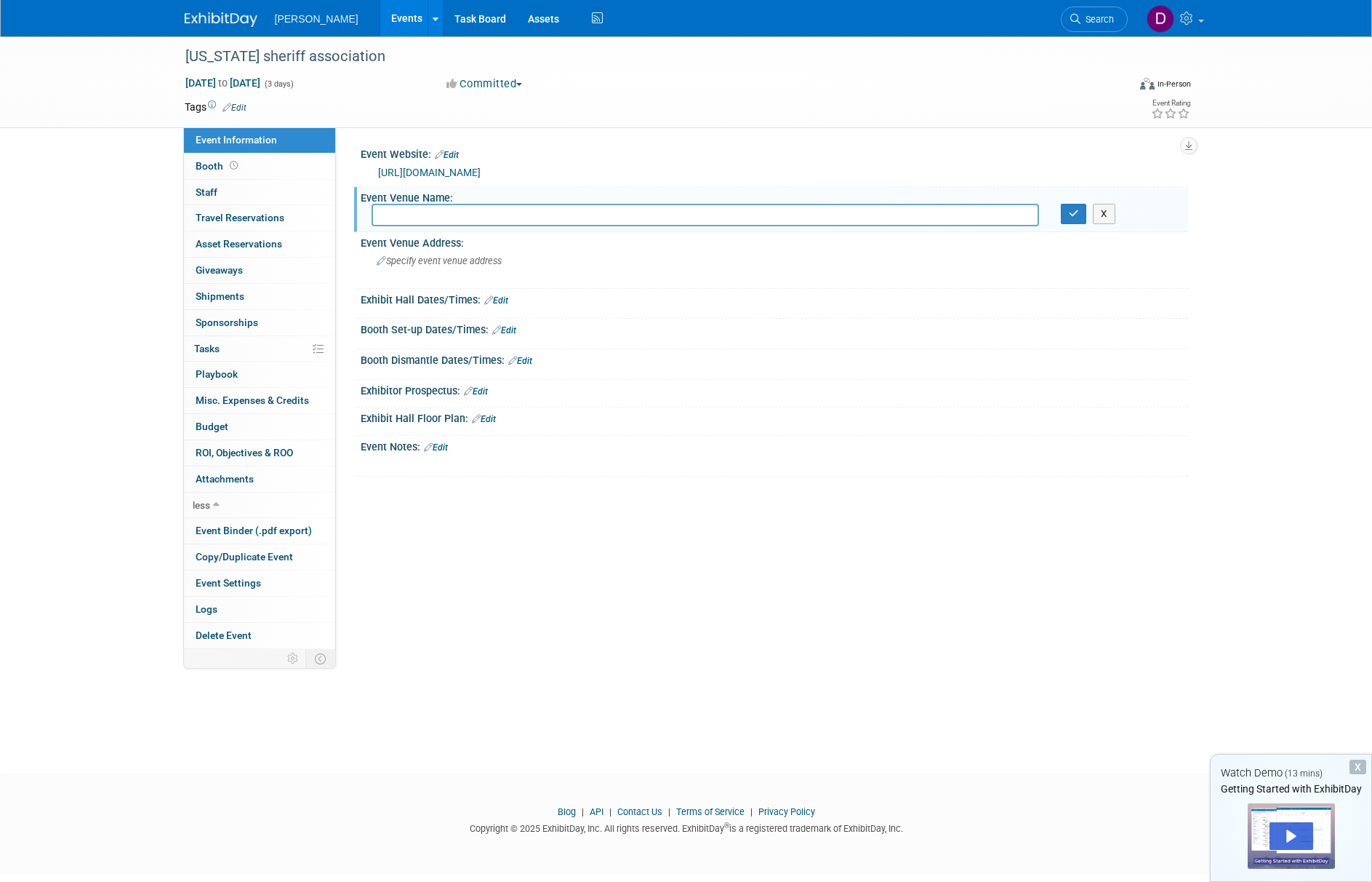
click at [423, 219] on input "text" at bounding box center [705, 214] width 668 height 22
paste input "Renaissance Orlando at SeaWorld 6677 Sea Harbor Dr, Orlando, FL 32821"
type input "Renaissance Orlando at SeaWorld 6677 Sea Harbor Dr, Orlando, FL 32821"
click at [487, 266] on span "Specify event venue address" at bounding box center [439, 260] width 125 height 11
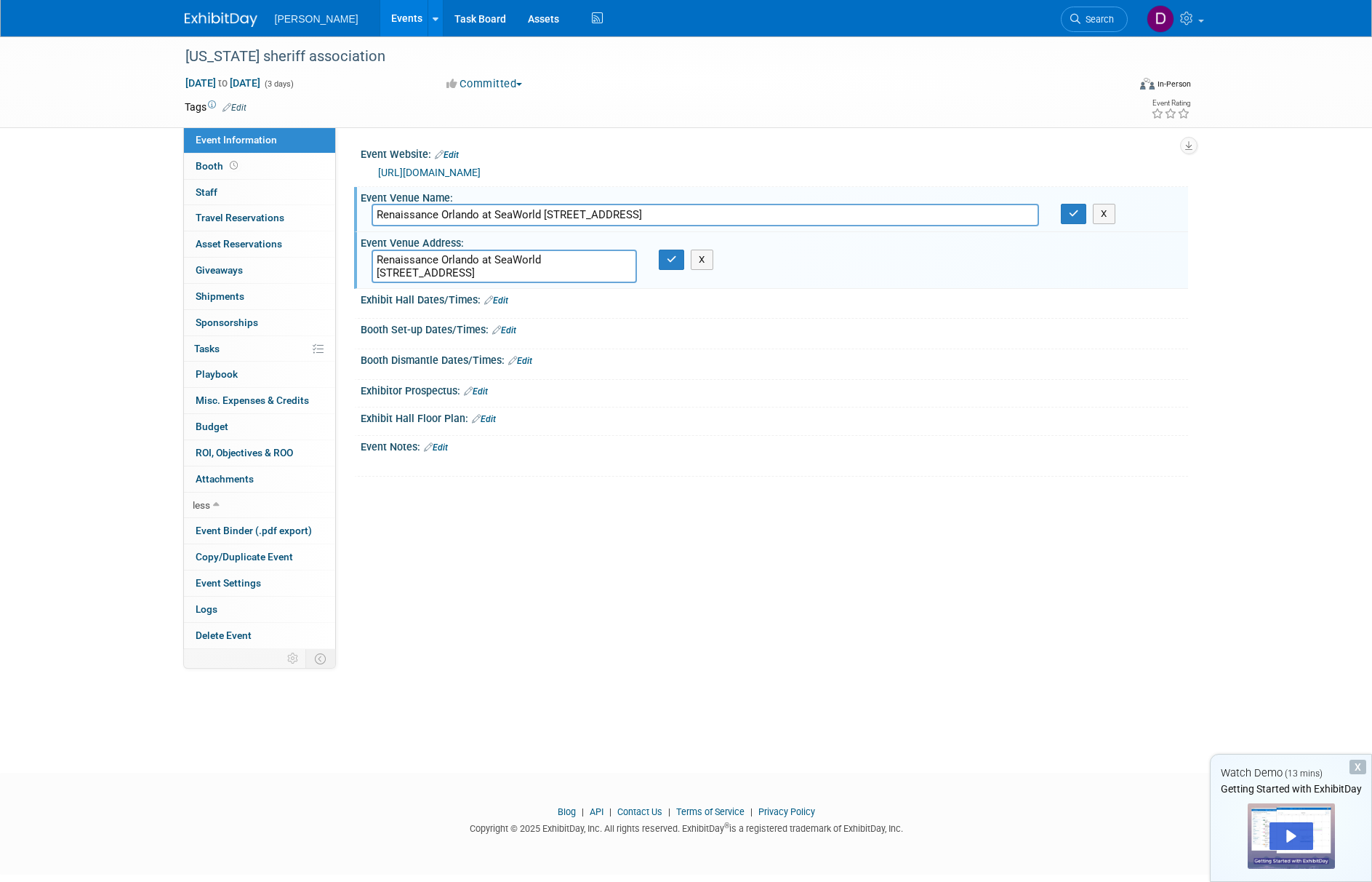
drag, startPoint x: 379, startPoint y: 259, endPoint x: 553, endPoint y: 259, distance: 174.0
click at [553, 259] on textarea "Renaissance Orlando at SeaWorld 6677 Sea Harbor Dr, Orlando, FL 32821" at bounding box center [505, 267] width 266 height 34
type textarea "6677 Sea Harbor Dr, Orlando, FL 32821"
drag, startPoint x: 544, startPoint y: 215, endPoint x: 725, endPoint y: 225, distance: 181.3
click at [725, 225] on input "Renaissance Orlando at SeaWorld 6677 Sea Harbor Dr, Orlando, FL 32821" at bounding box center [705, 214] width 668 height 22
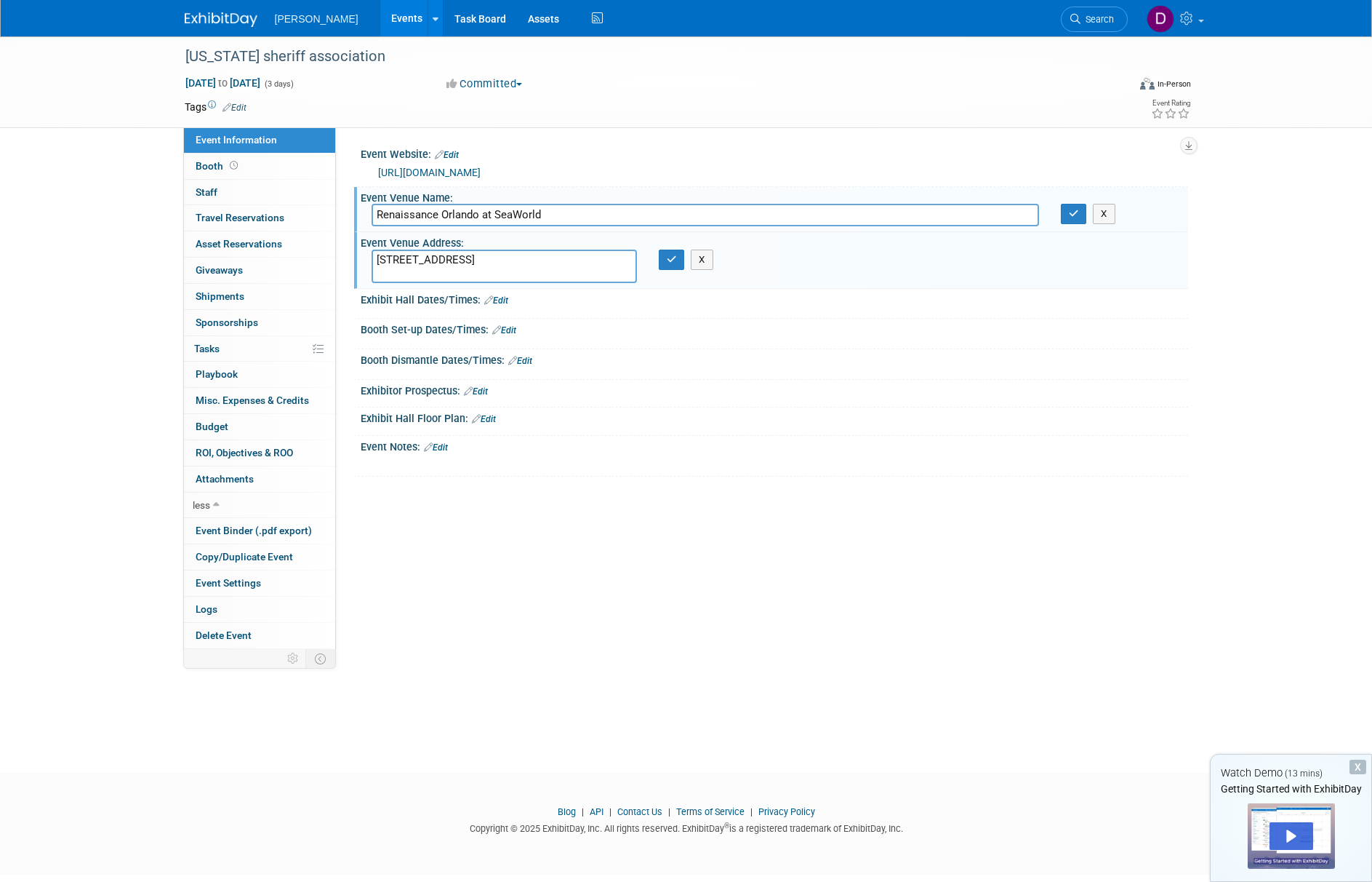
type input "Renaissance Orlando at SeaWorld"
click at [503, 301] on link "Edit" at bounding box center [496, 300] width 24 height 10
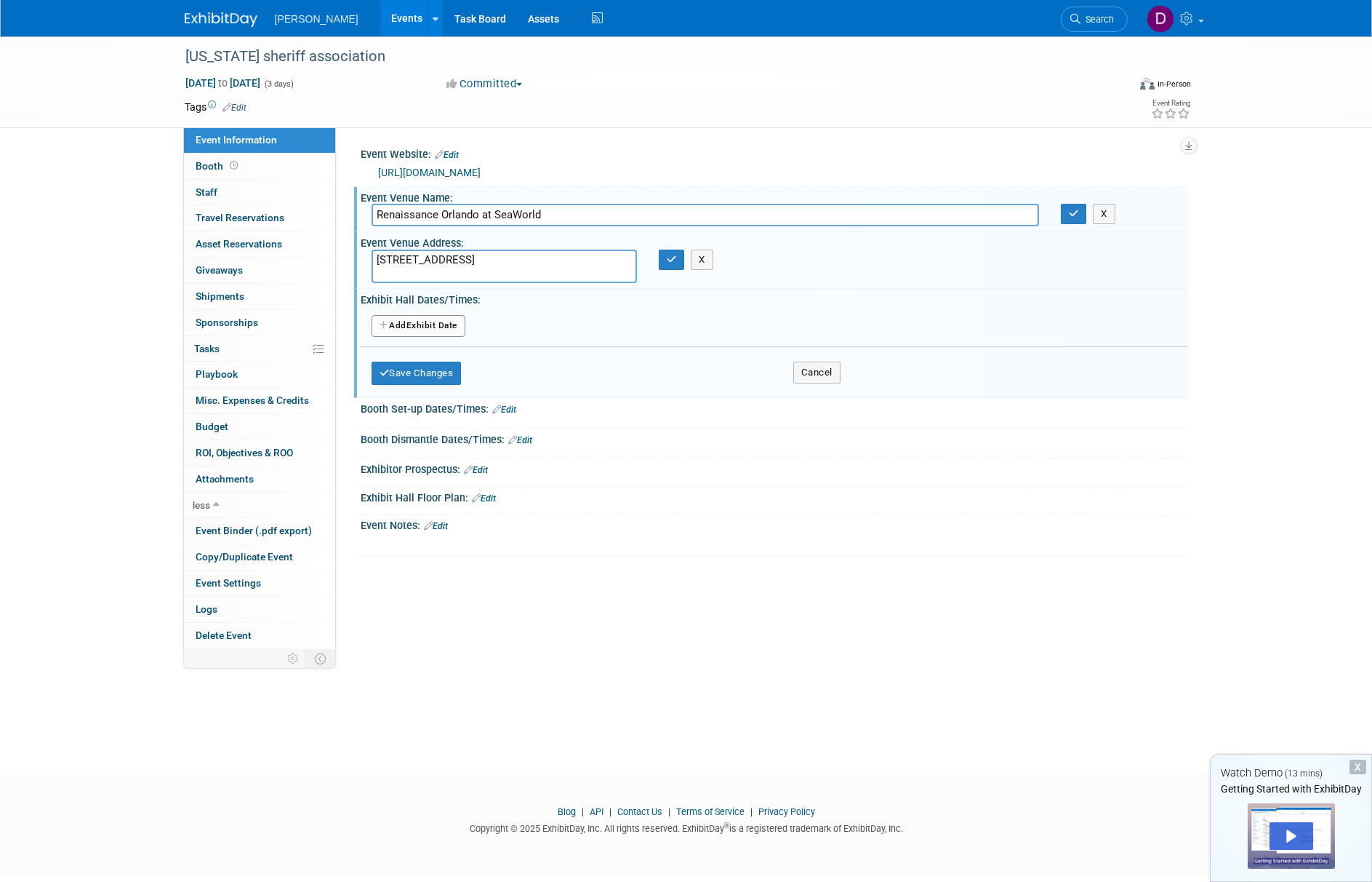
click at [447, 318] on button "Add Another Exhibit Date" at bounding box center [418, 326] width 94 height 21
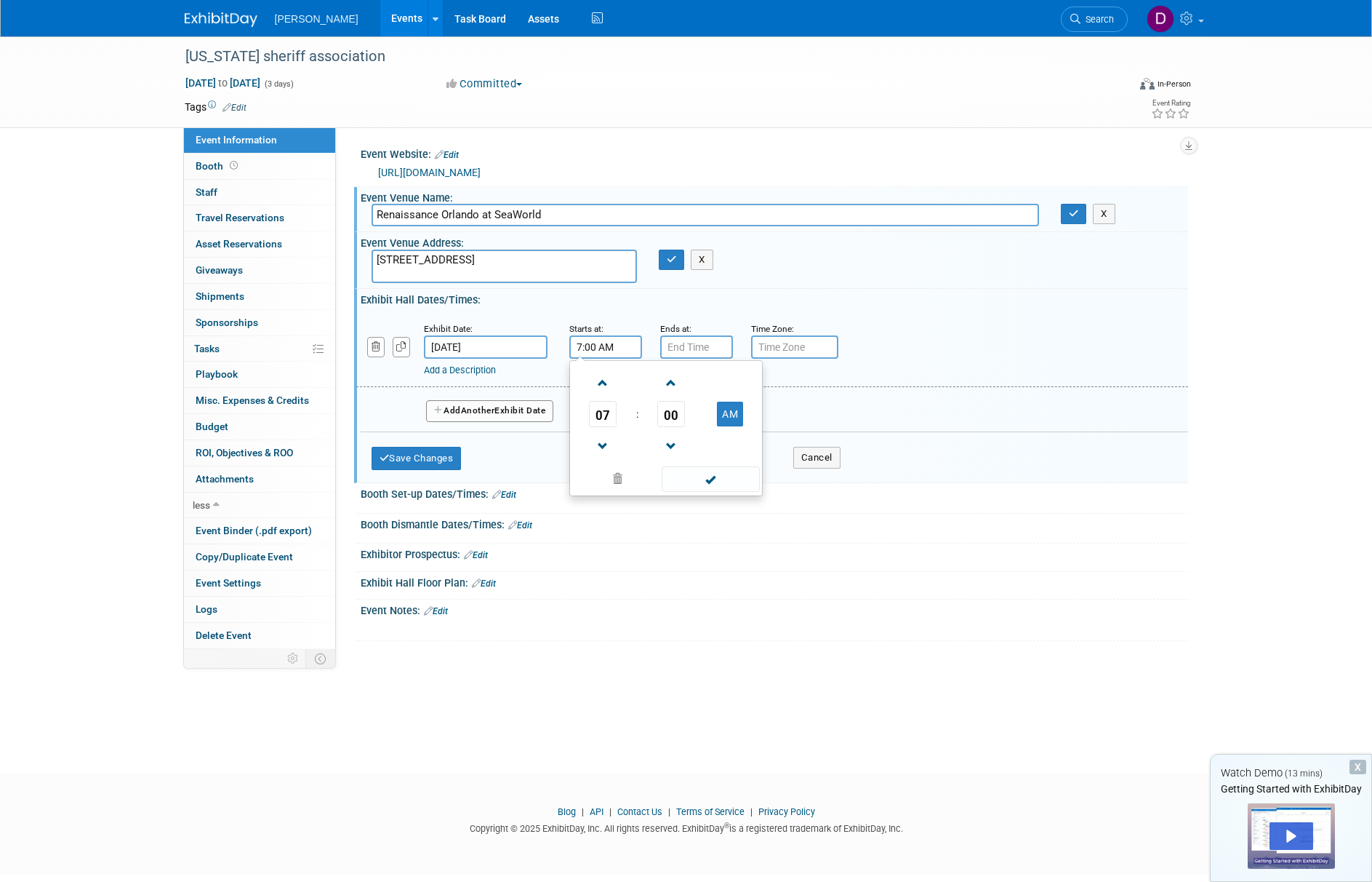
click at [594, 353] on input "7:00 AM" at bounding box center [606, 347] width 73 height 23
click at [611, 416] on span "07" at bounding box center [603, 413] width 28 height 26
click at [692, 389] on td "02" at bounding box center [689, 383] width 46 height 39
click at [735, 415] on button "AM" at bounding box center [729, 414] width 26 height 25
type input "2:00 PM"
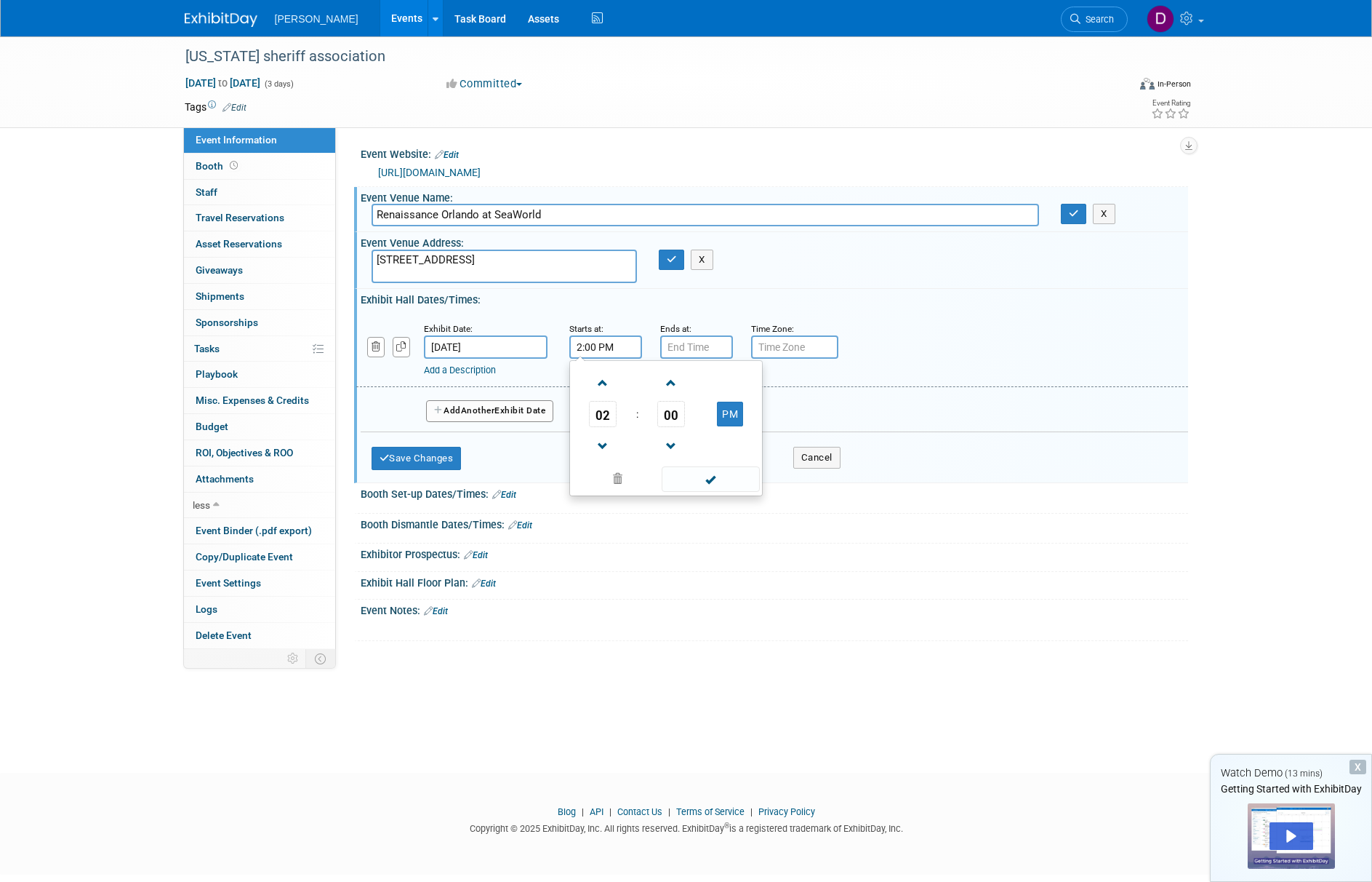
type input "7:00 PM"
click at [698, 354] on input "7:00 PM" at bounding box center [697, 347] width 73 height 23
click at [808, 354] on input "text" at bounding box center [795, 347] width 87 height 23
click at [796, 349] on input "text" at bounding box center [795, 347] width 87 height 23
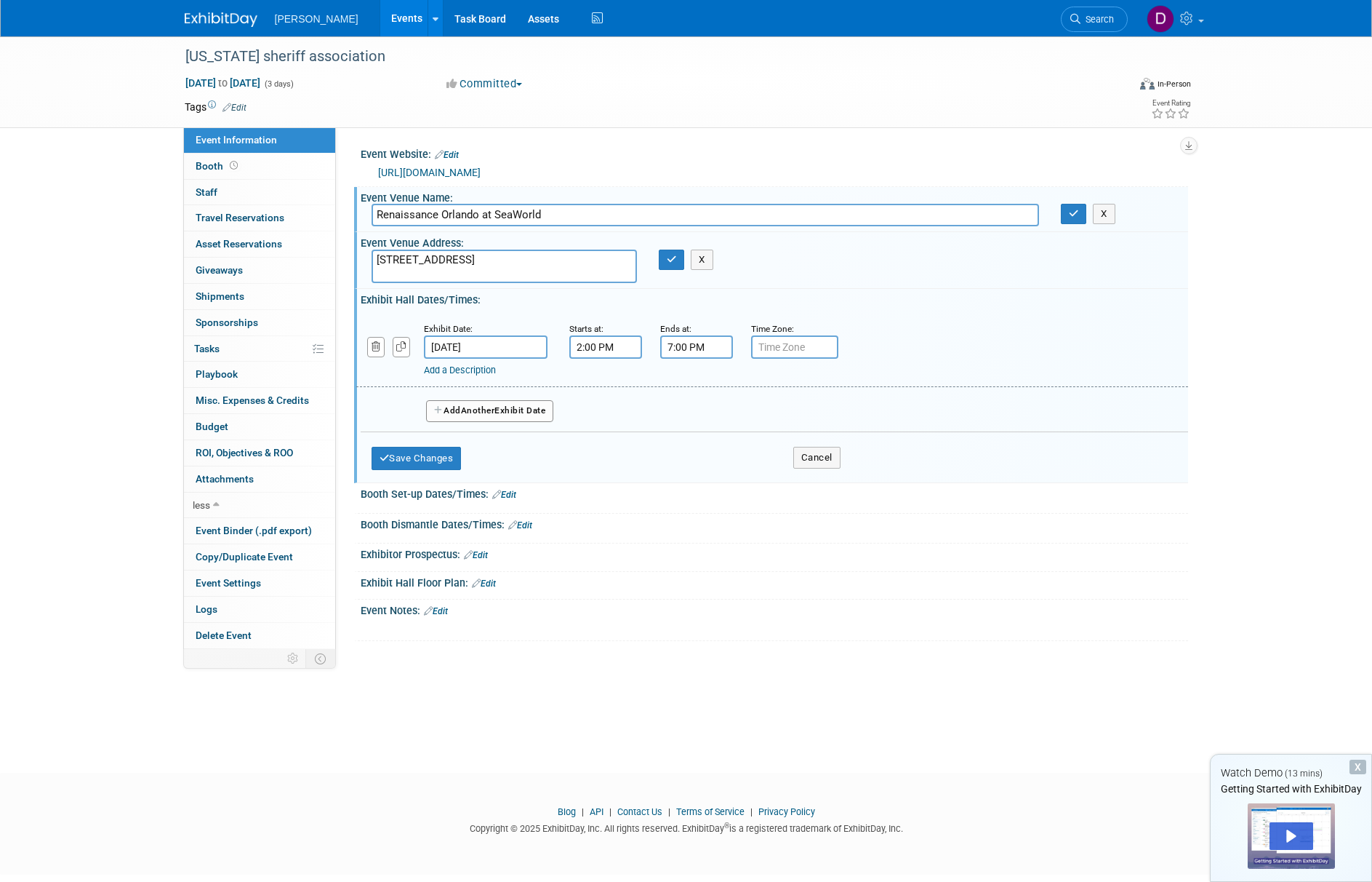
click at [475, 408] on span "Another" at bounding box center [478, 409] width 34 height 10
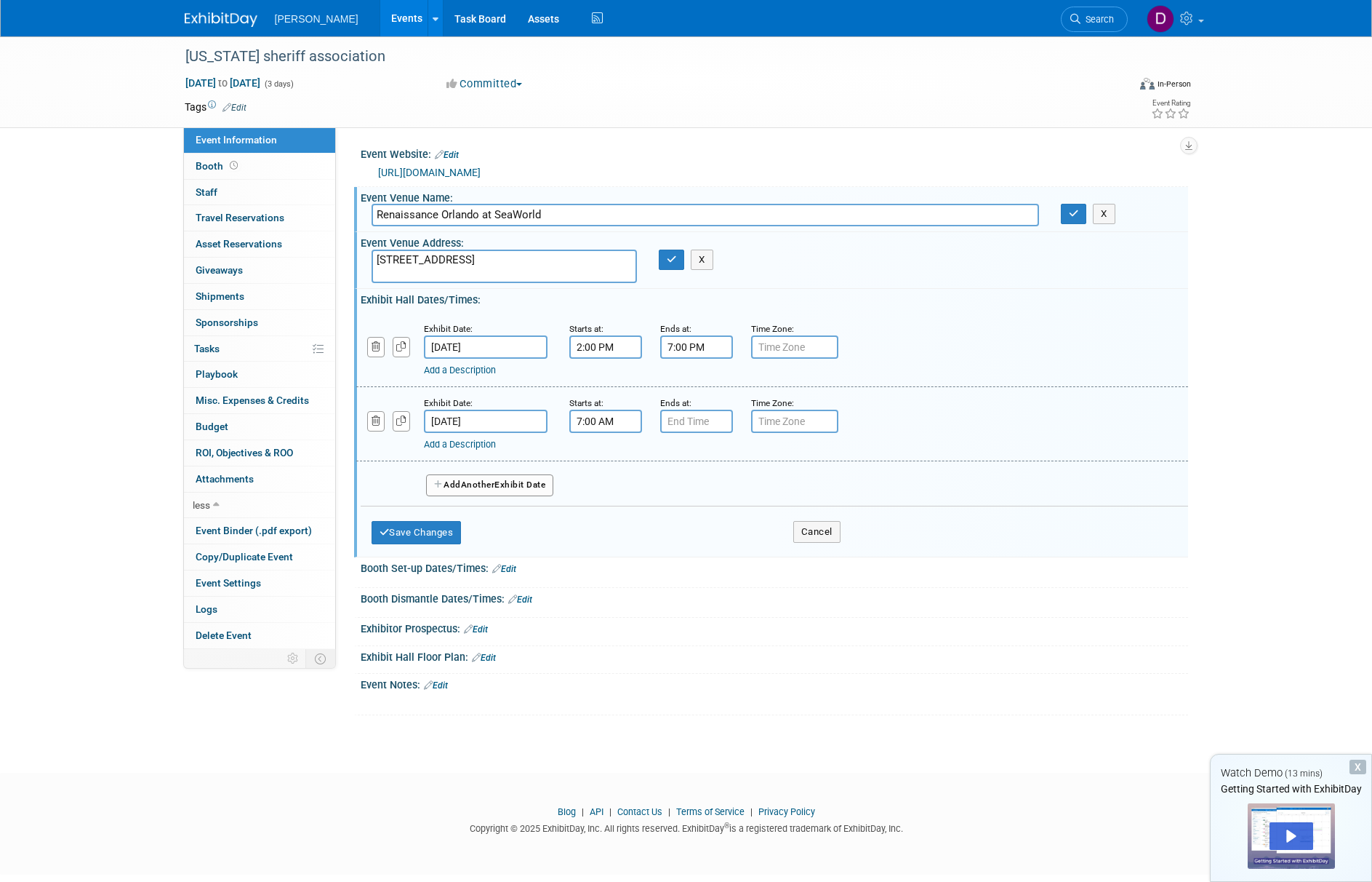
click at [589, 424] on input "7:00 AM" at bounding box center [606, 421] width 73 height 23
click at [666, 487] on span "00" at bounding box center [670, 488] width 28 height 26
click at [685, 496] on td "30" at bounding box center [689, 497] width 46 height 39
type input "7:30 AM"
click at [728, 425] on input "7:00 PM" at bounding box center [697, 421] width 73 height 23
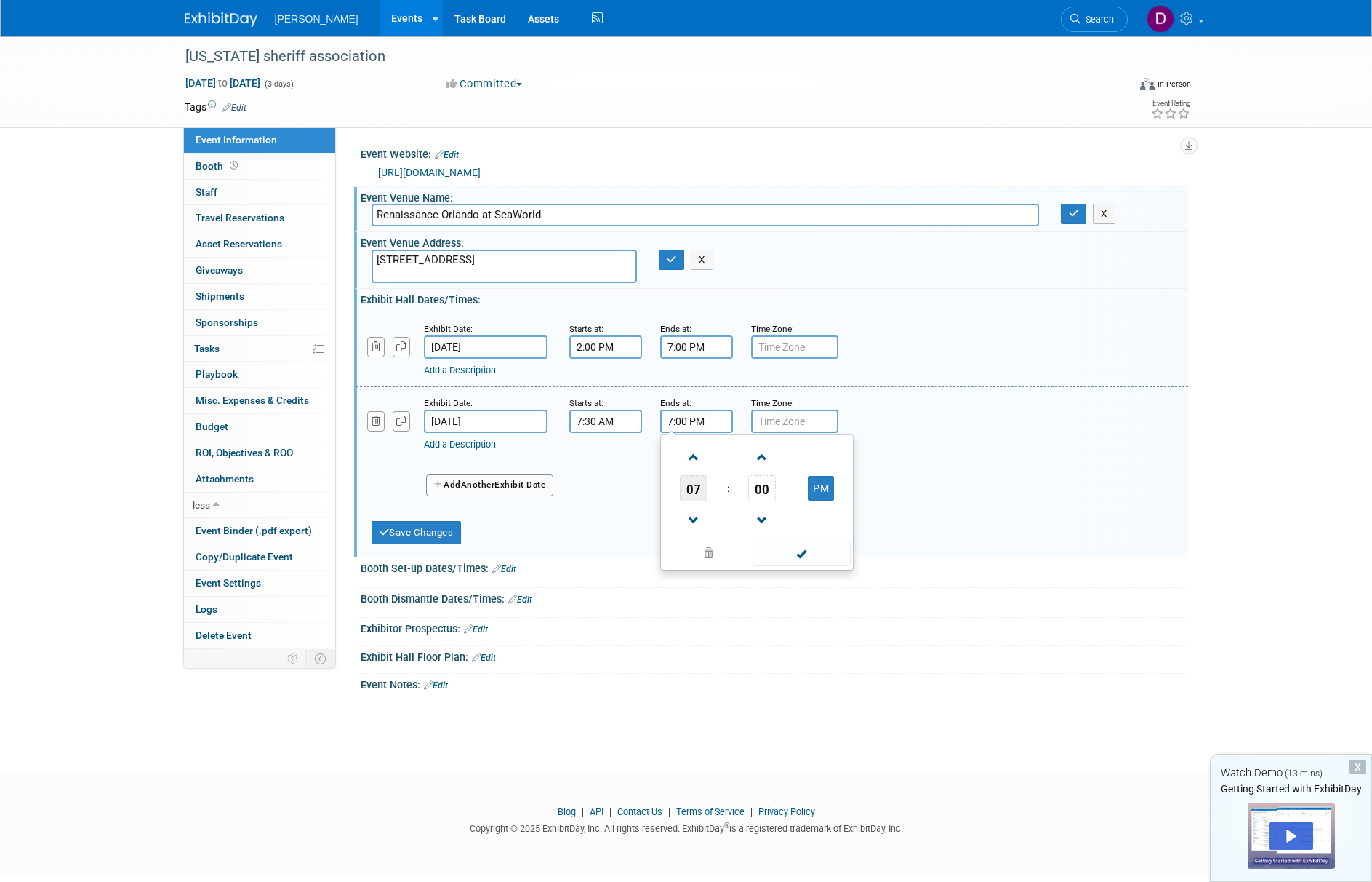
click at [700, 487] on span "07" at bounding box center [694, 488] width 28 height 26
click at [727, 497] on td "05" at bounding box center [734, 497] width 46 height 39
type input "5:00 PM"
click at [885, 444] on div "Add a Description" at bounding box center [735, 444] width 621 height 13
click at [456, 531] on button "Save Changes" at bounding box center [416, 532] width 90 height 23
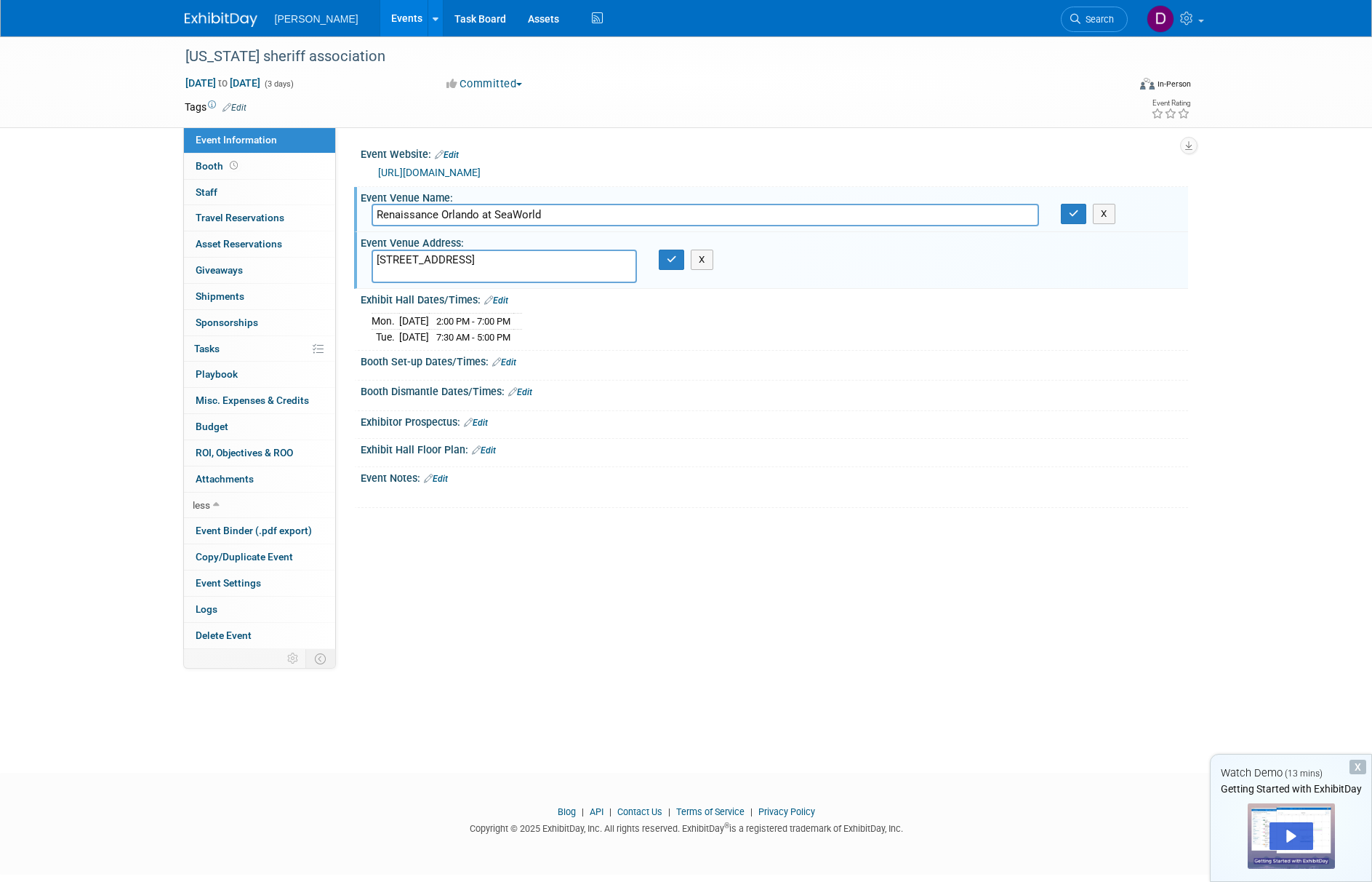
click at [510, 363] on link "Edit" at bounding box center [504, 361] width 24 height 10
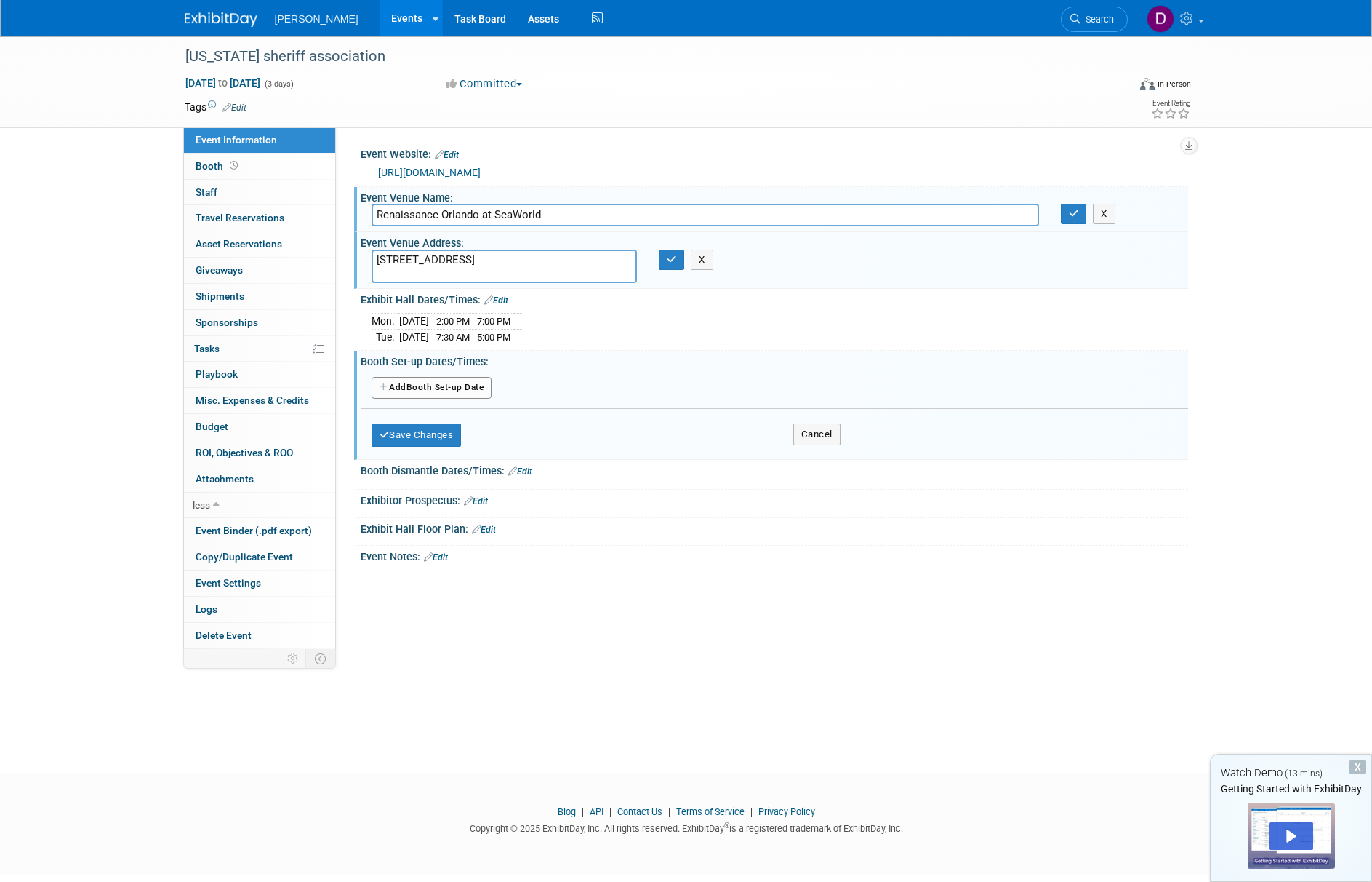
click at [479, 391] on button "Add Another Booth Set-up Date" at bounding box center [431, 387] width 120 height 21
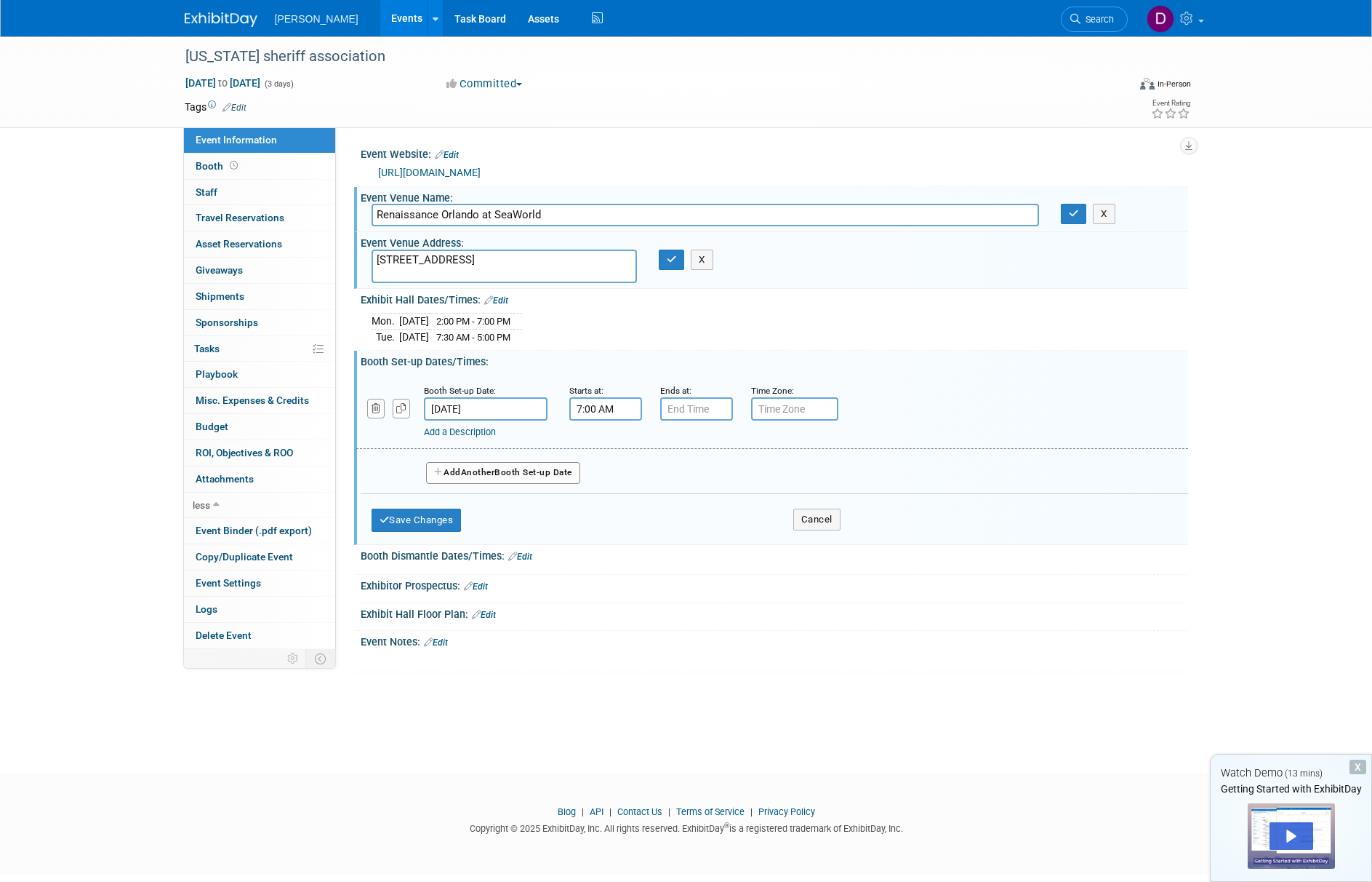
click at [599, 416] on input "7:00 AM" at bounding box center [606, 408] width 73 height 23
click at [614, 468] on span "07" at bounding box center [603, 475] width 28 height 26
click at [680, 449] on td "02" at bounding box center [689, 445] width 46 height 39
click at [727, 476] on button "AM" at bounding box center [729, 476] width 26 height 25
type input "2:00 PM"
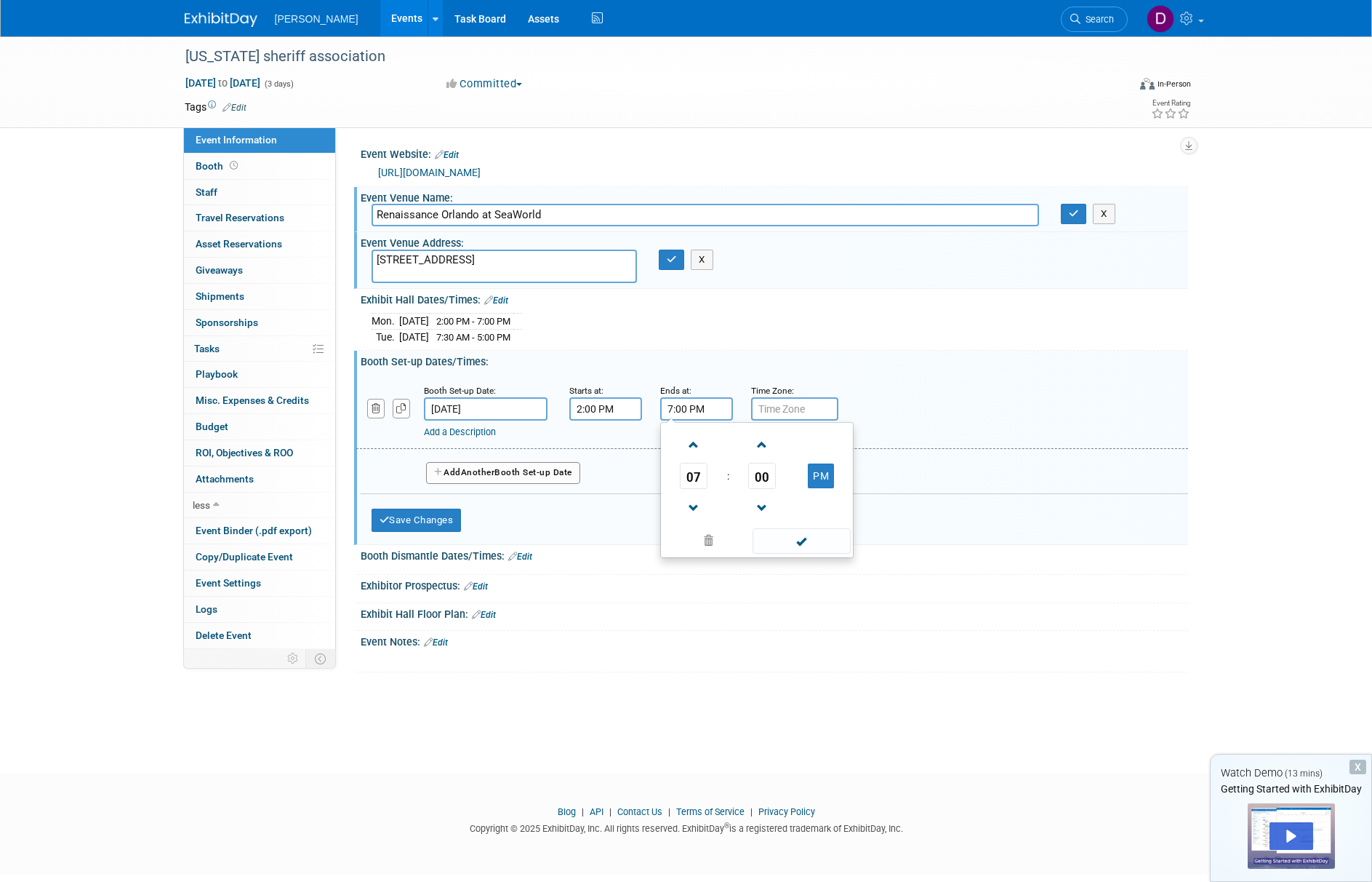
click at [716, 413] on input "7:00 PM" at bounding box center [697, 408] width 73 height 23
click at [704, 472] on span "07" at bounding box center [694, 475] width 28 height 26
click at [700, 479] on td "04" at bounding box center [687, 484] width 46 height 39
type input "4:00 PM"
click at [818, 542] on span at bounding box center [801, 540] width 98 height 26
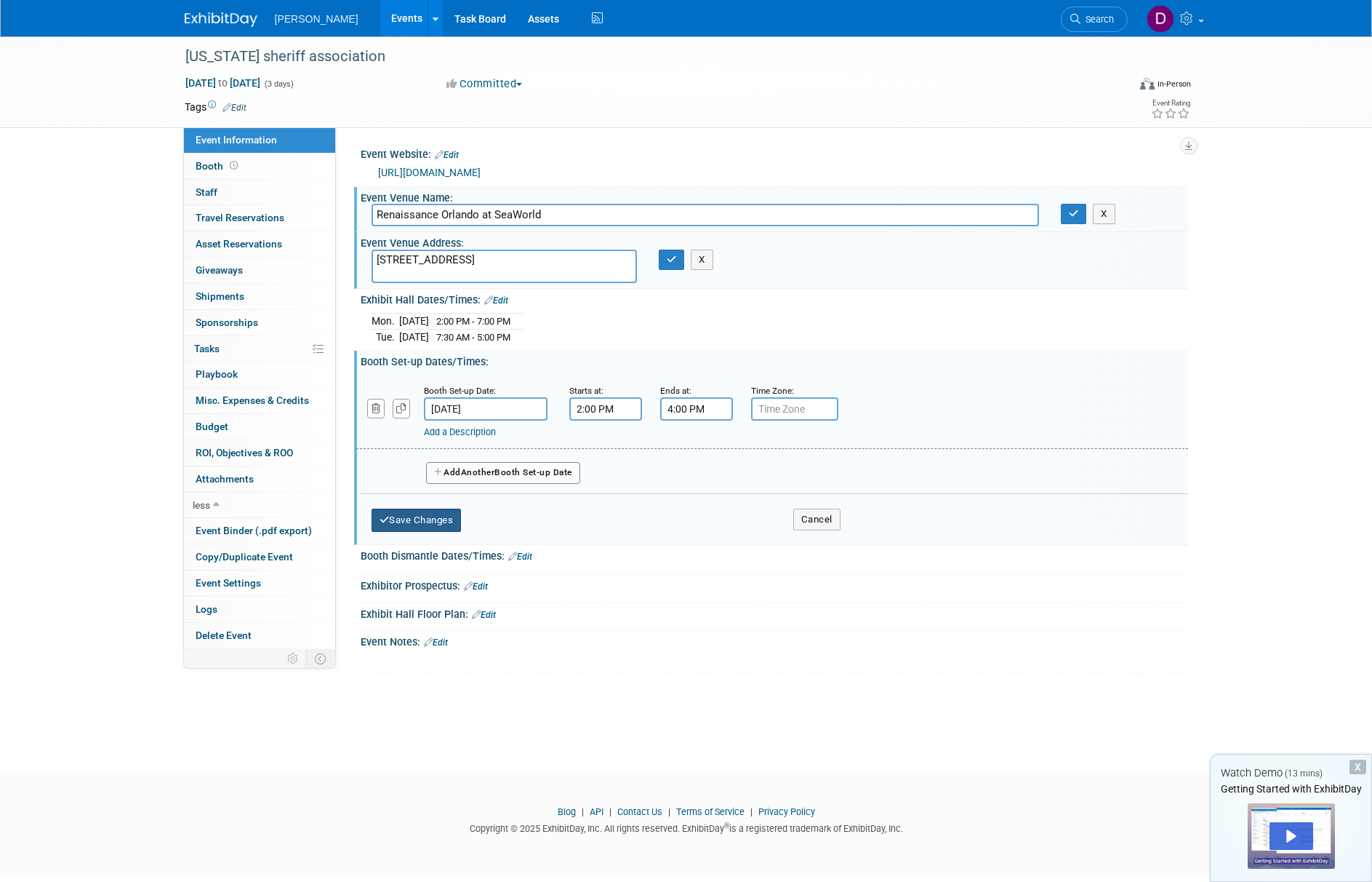
click at [431, 522] on button "Save Changes" at bounding box center [416, 520] width 90 height 23
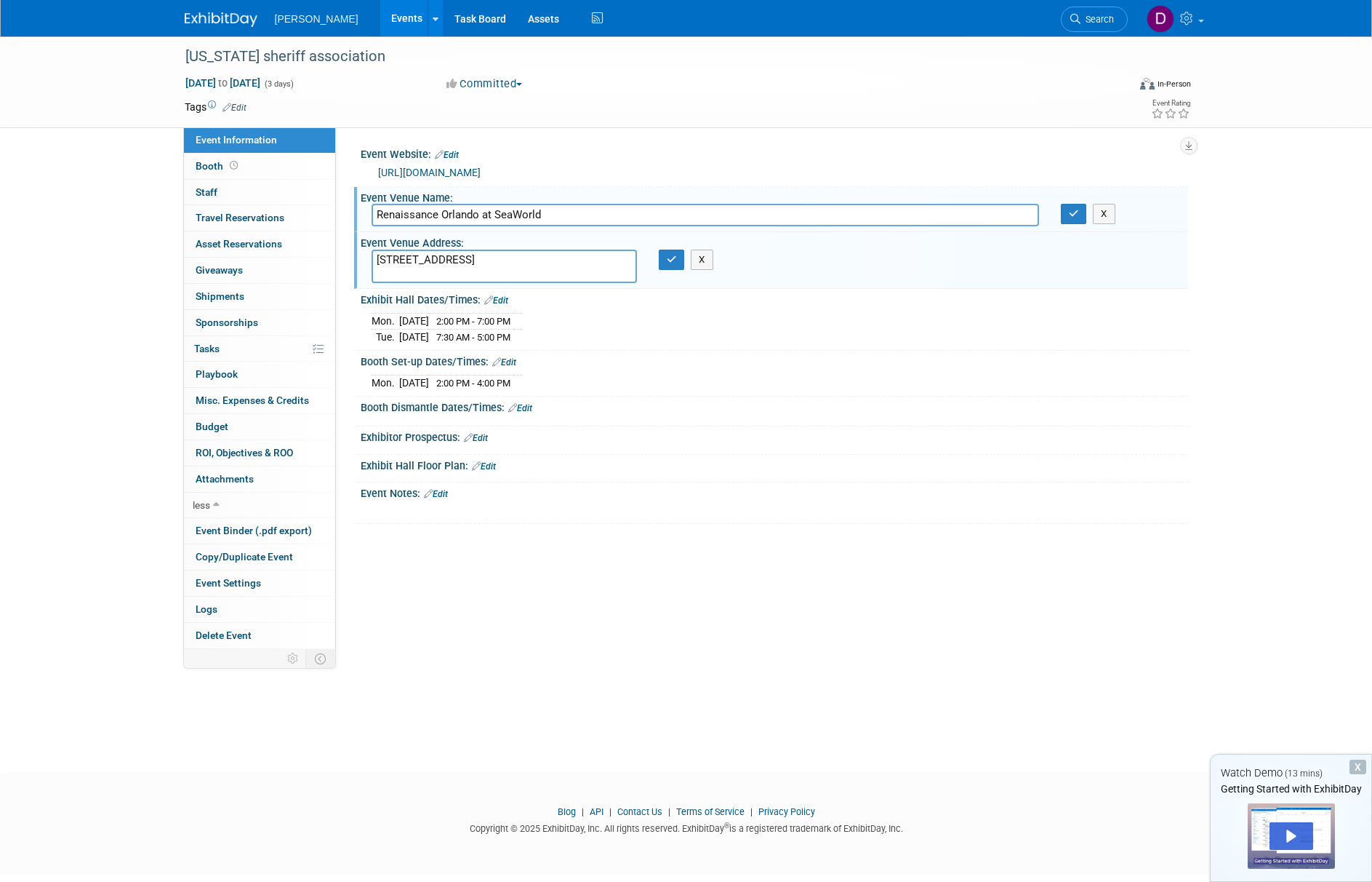
click at [519, 408] on link "Edit" at bounding box center [520, 408] width 24 height 10
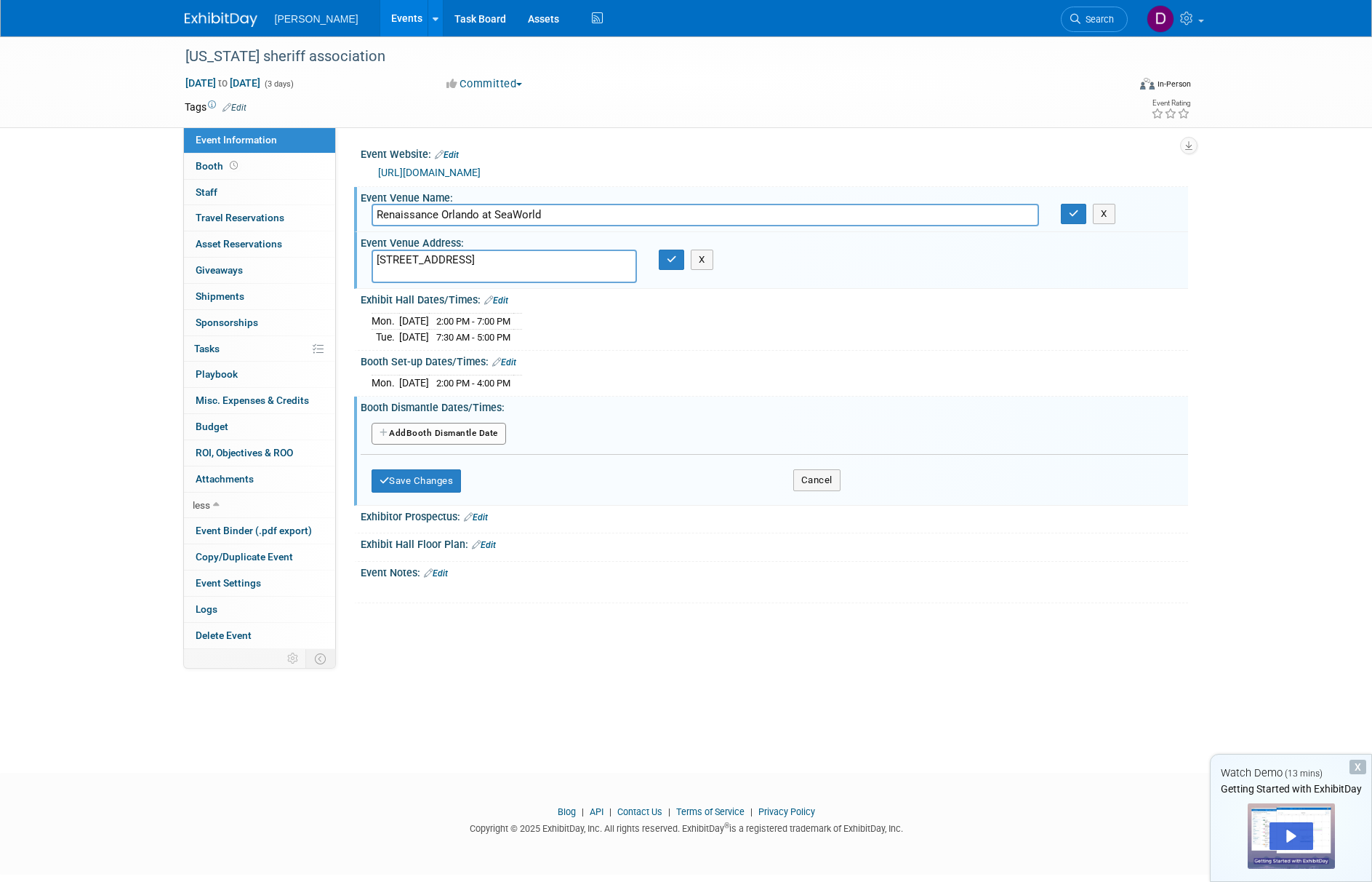
click at [487, 435] on button "Add Another Booth Dismantle Date" at bounding box center [439, 433] width 135 height 21
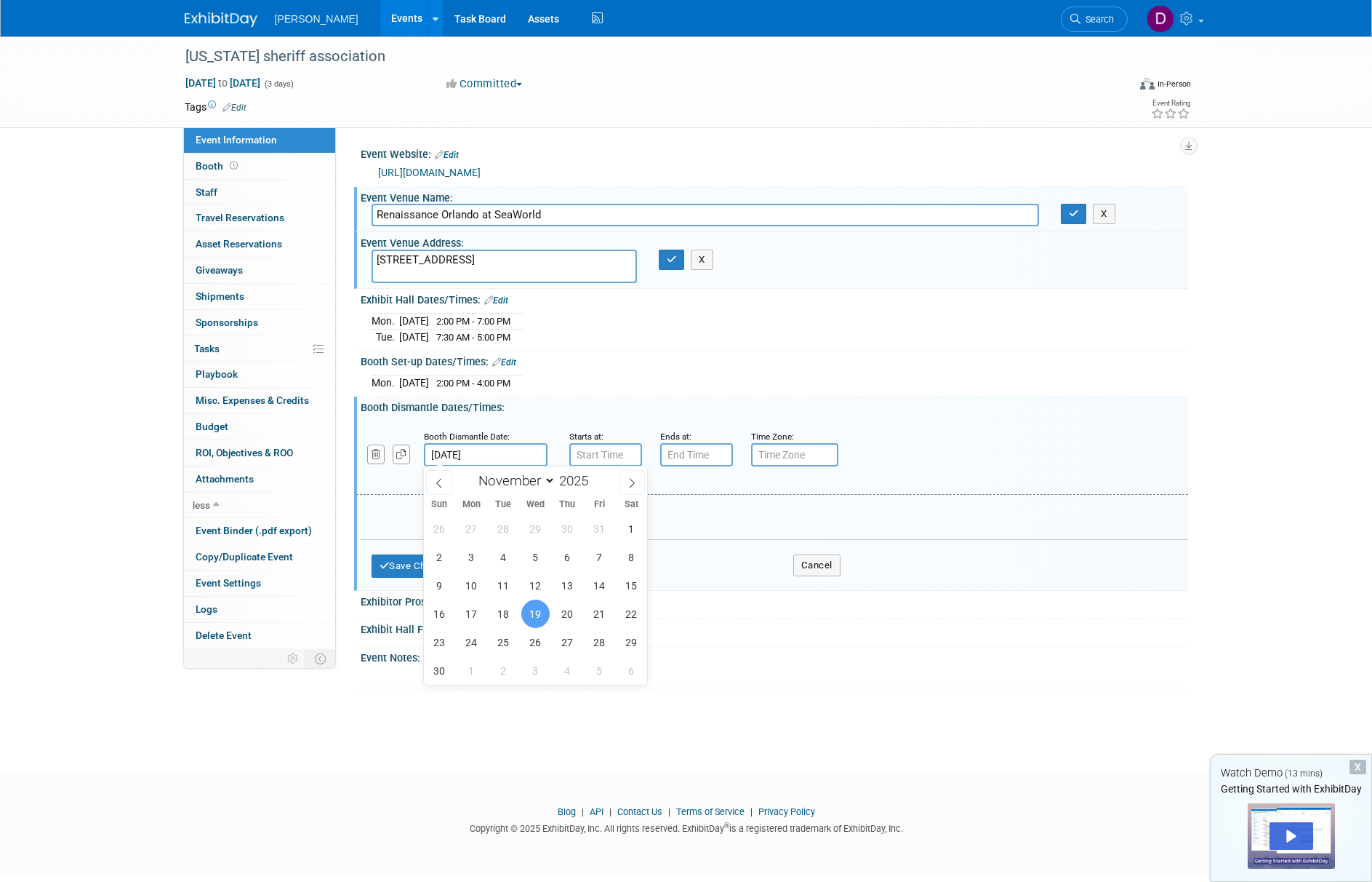
click at [503, 457] on input "Nov 19, 2025" at bounding box center [486, 455] width 124 height 23
click at [506, 606] on span "18" at bounding box center [504, 614] width 29 height 29
type input "Nov 18, 2025"
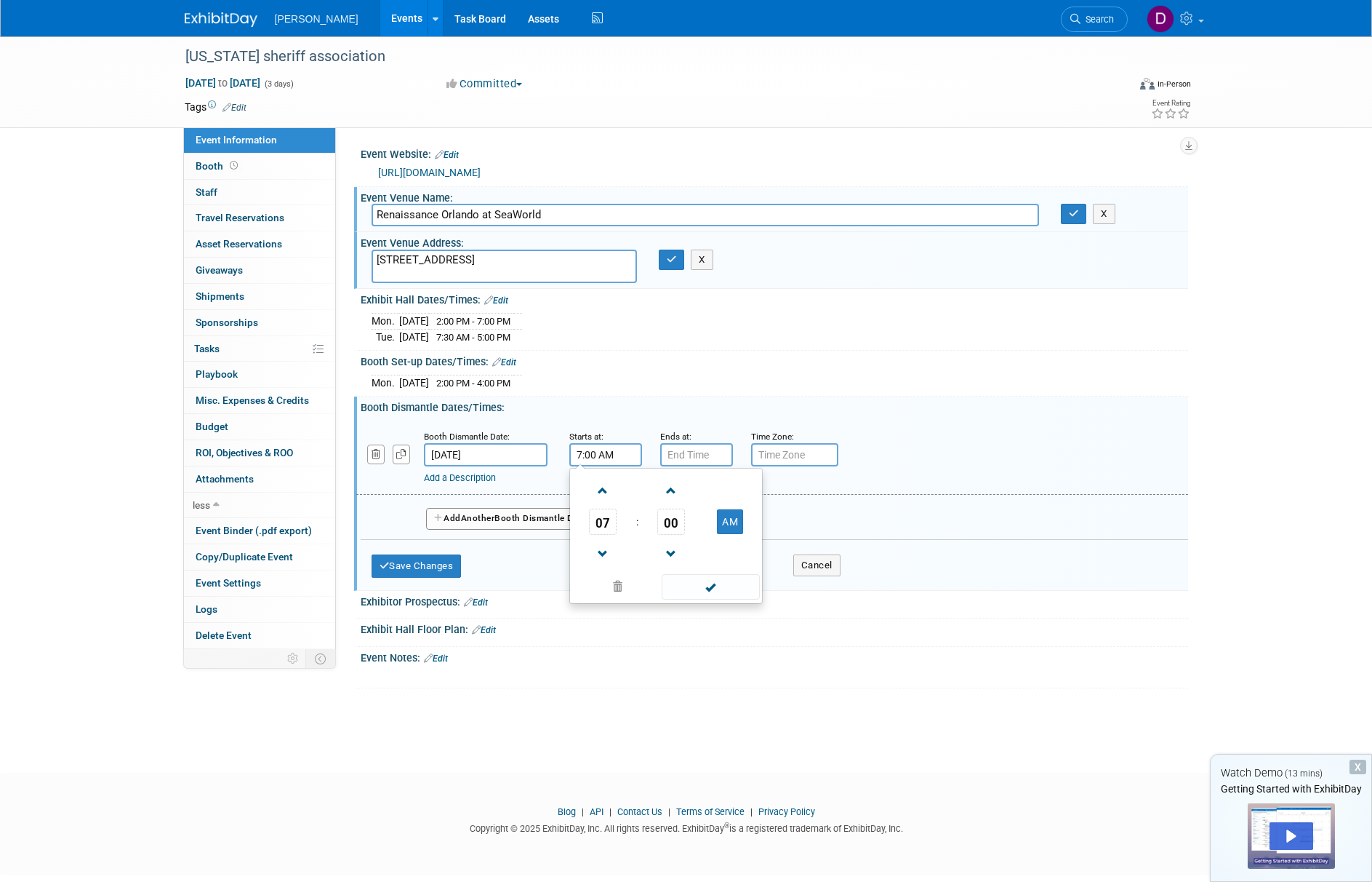
click at [617, 459] on input "7:00 AM" at bounding box center [606, 455] width 73 height 23
click at [604, 518] on span "07" at bounding box center [603, 521] width 28 height 26
click at [687, 499] on td "02" at bounding box center [689, 491] width 46 height 39
click at [725, 517] on button "AM" at bounding box center [729, 522] width 26 height 25
type input "2:00 PM"
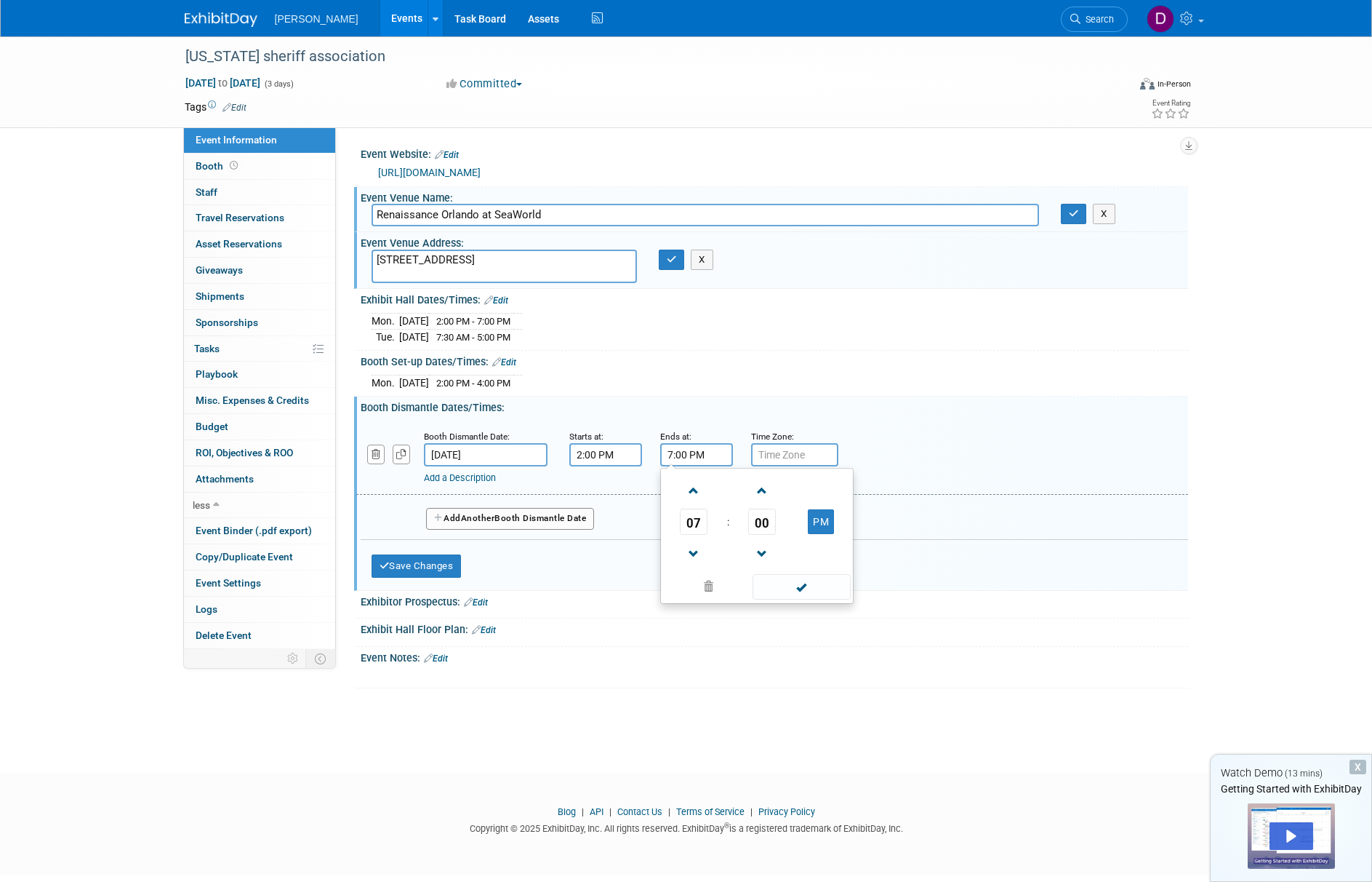
click at [700, 456] on input "7:00 PM" at bounding box center [697, 455] width 73 height 23
click at [694, 523] on span "07" at bounding box center [694, 521] width 28 height 26
click at [719, 534] on td "05" at bounding box center [734, 531] width 46 height 39
type input "5:00 PM"
click at [810, 585] on span at bounding box center [801, 587] width 98 height 26
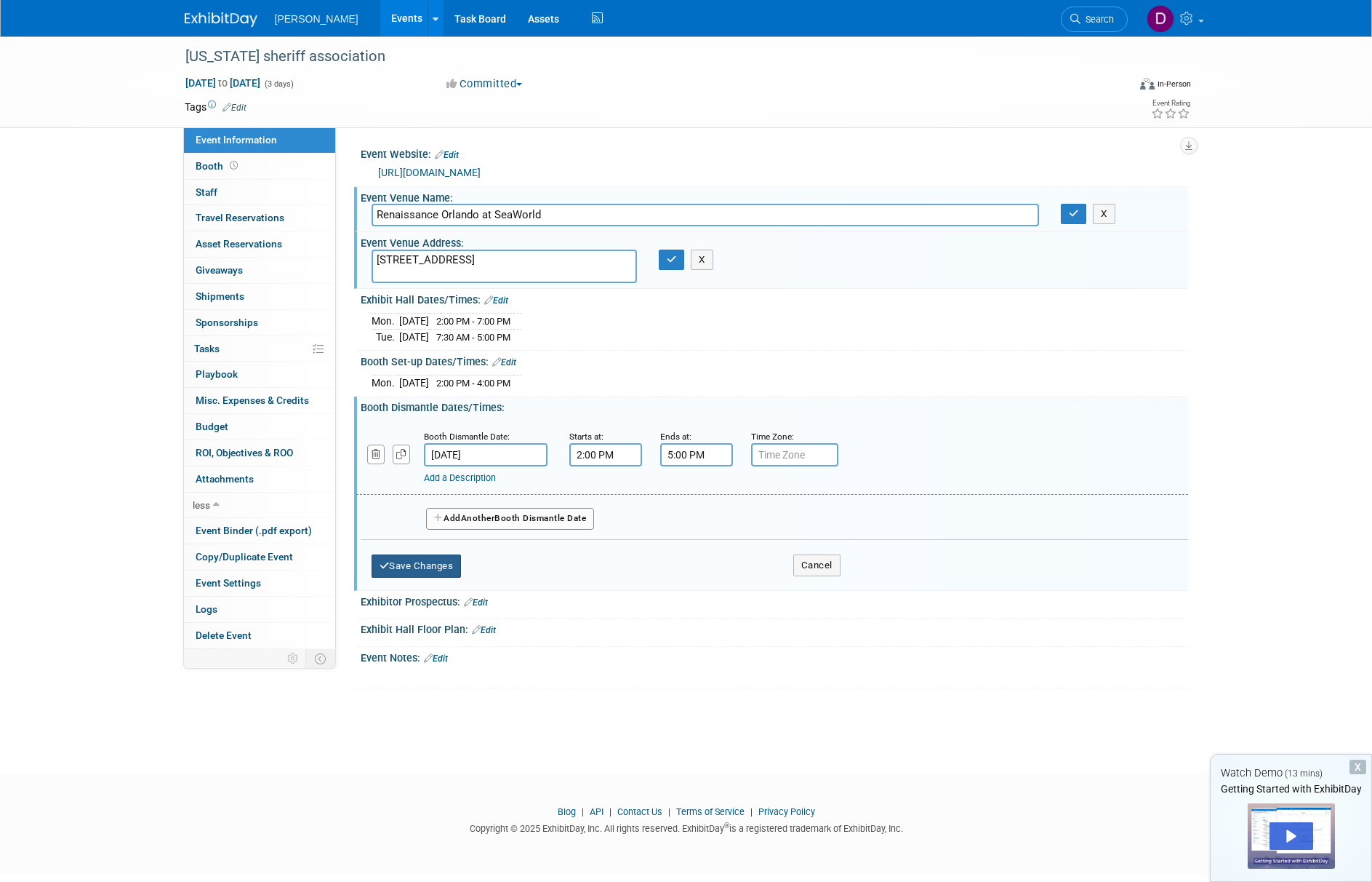
click at [451, 562] on button "Save Changes" at bounding box center [416, 565] width 90 height 23
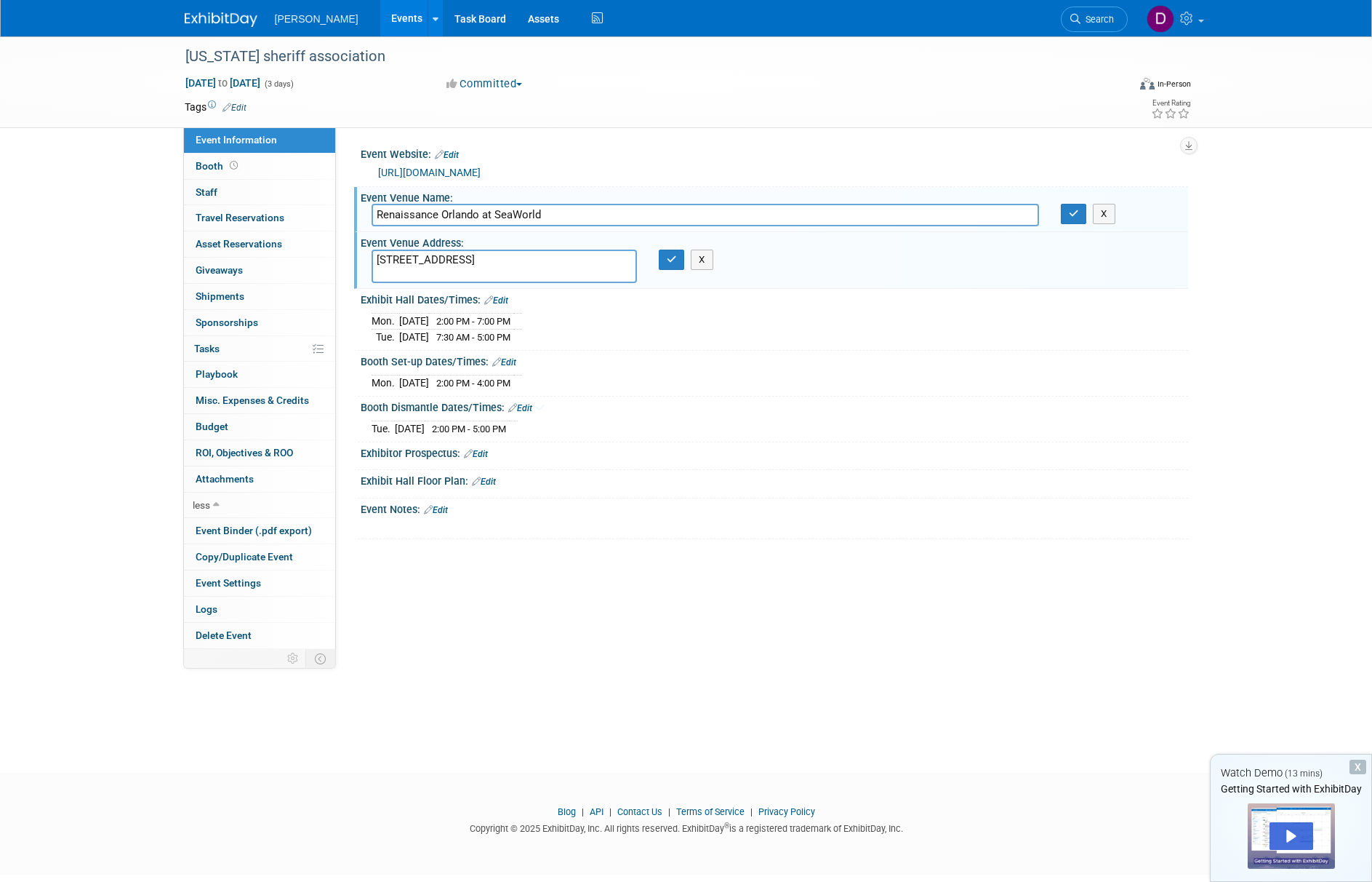
click at [488, 455] on link "Edit" at bounding box center [475, 453] width 24 height 10
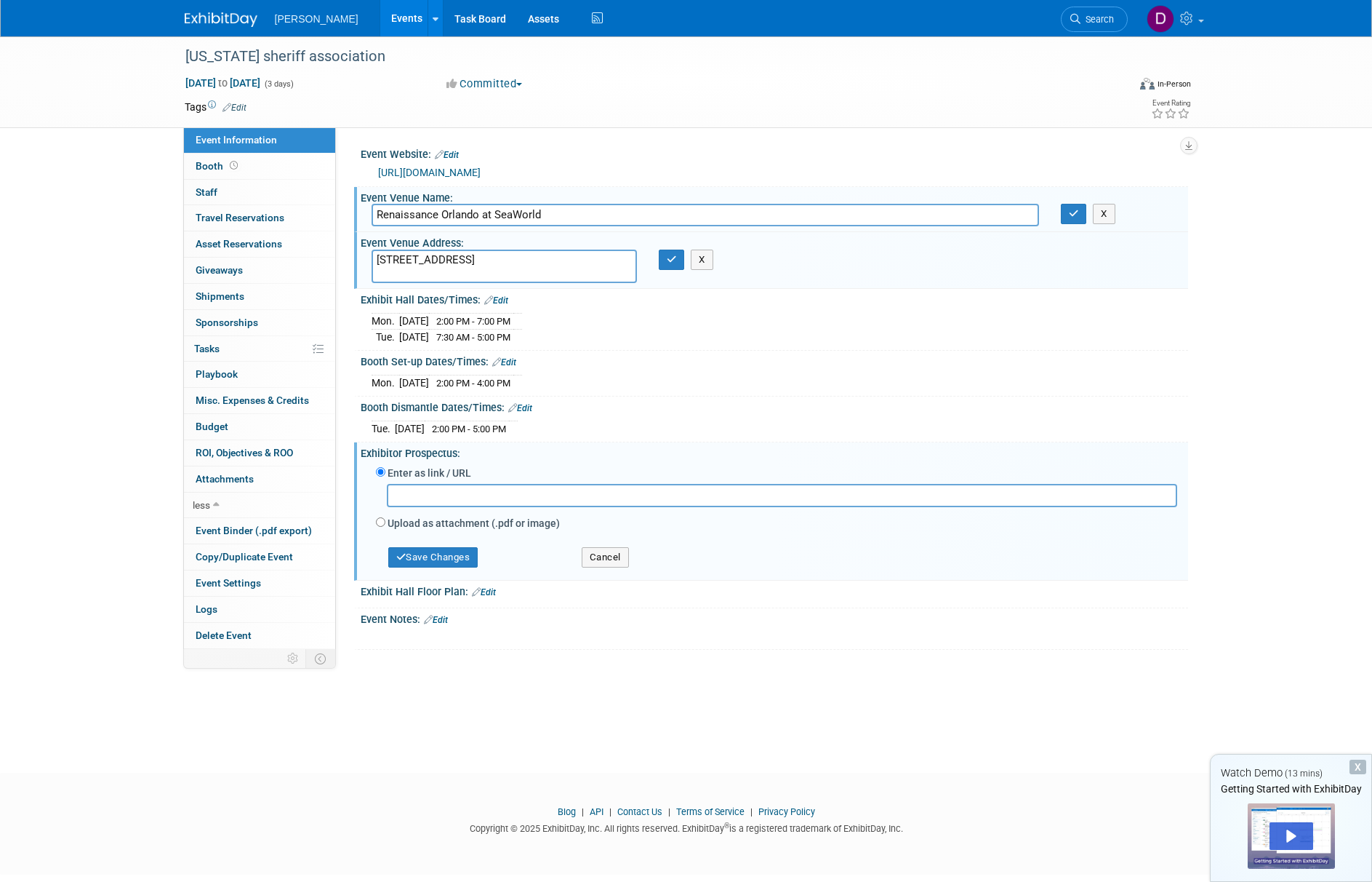
click at [428, 492] on input "text" at bounding box center [782, 494] width 791 height 22
paste input "https://web.cvent.com/event/073a06e3-bb0f-4ea4-90d7-b83d7f888755/websitePage:2a…"
type input "https://web.cvent.com/event/073a06e3-bb0f-4ea4-90d7-b83d7f888755/websitePage:2a…"
click at [450, 556] on button "Save Changes" at bounding box center [433, 556] width 90 height 21
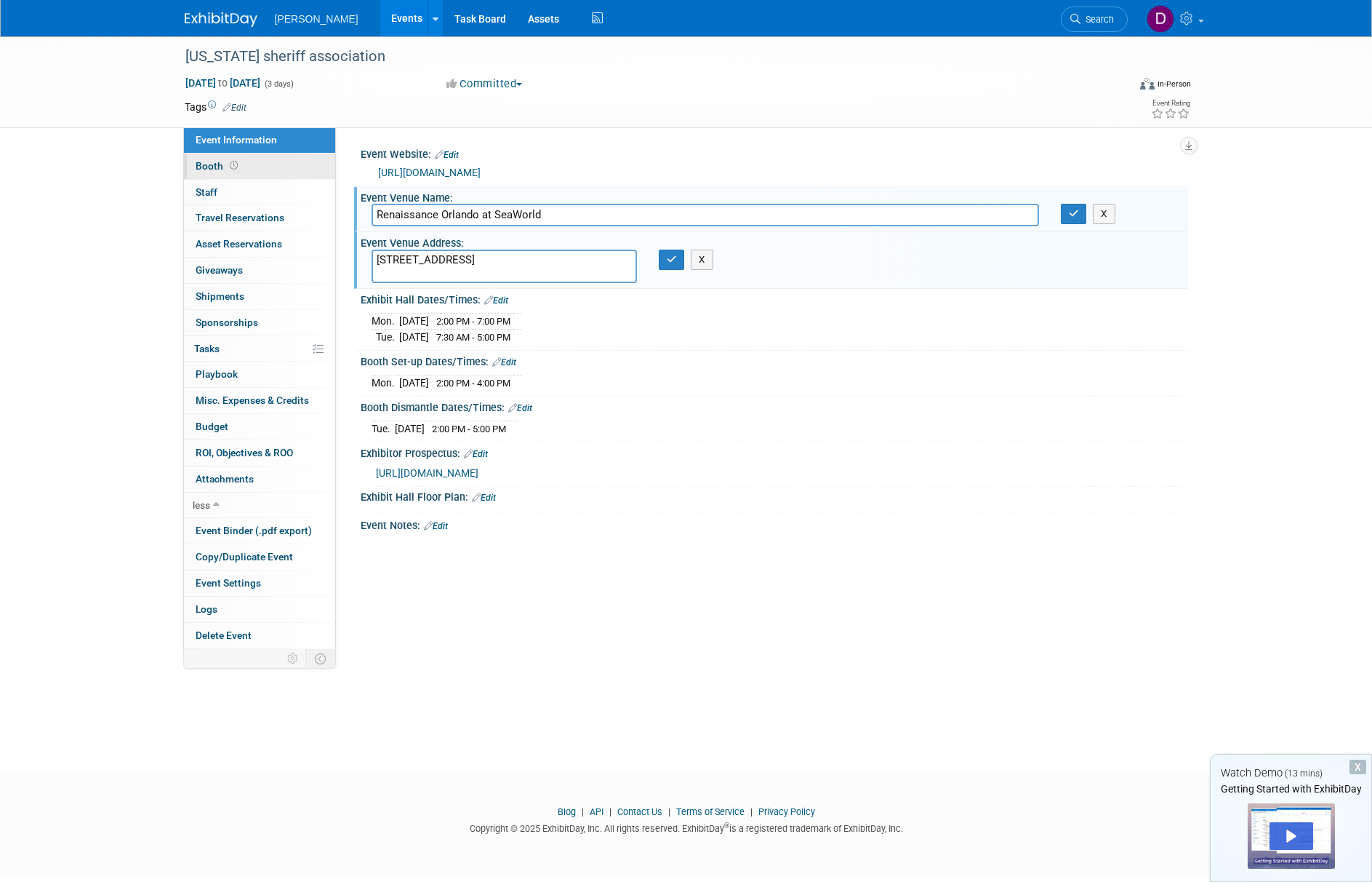
click at [208, 159] on link "Booth" at bounding box center [259, 166] width 152 height 26
